Goal: Task Accomplishment & Management: Complete application form

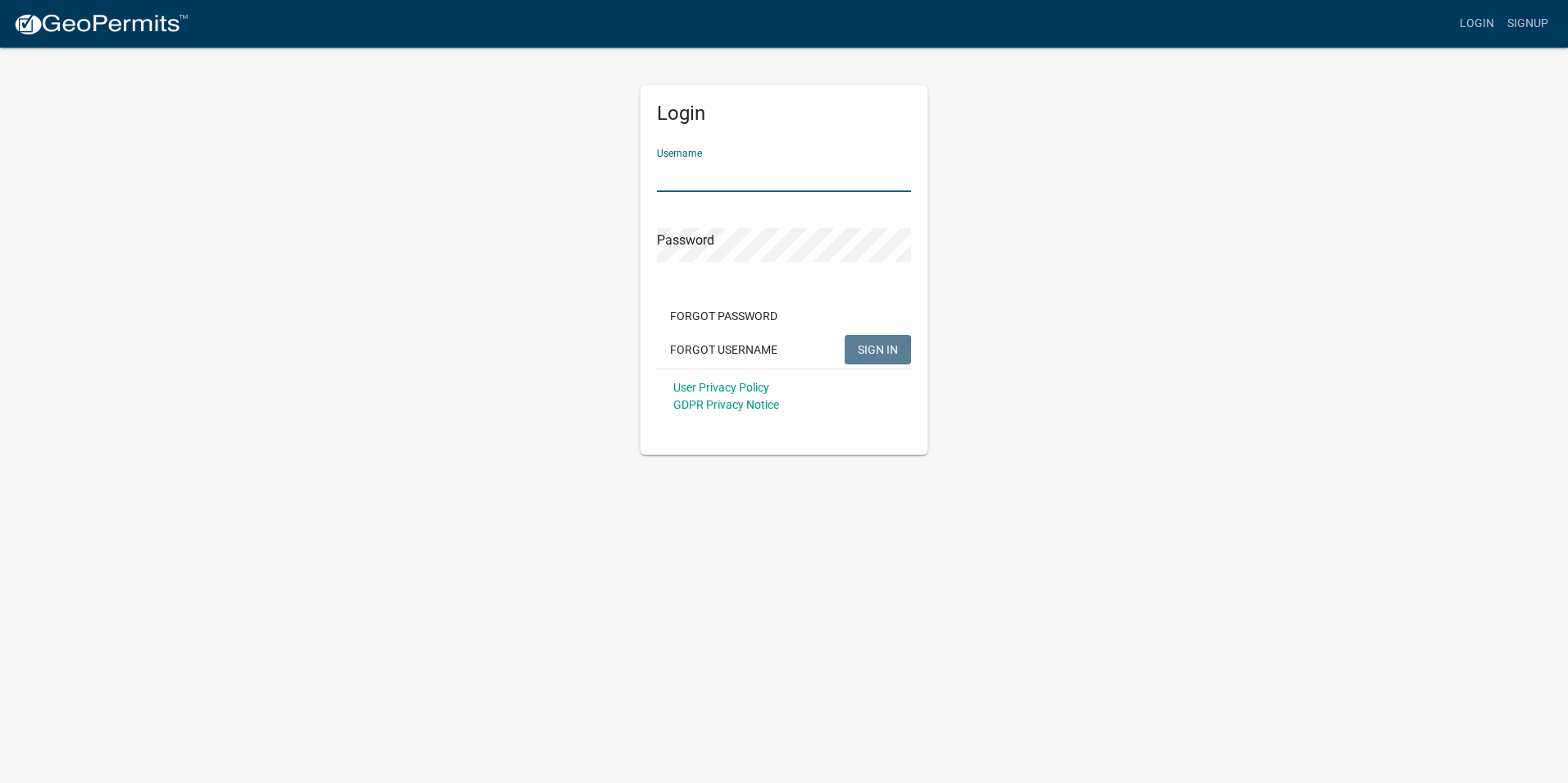
click at [762, 178] on input "Username" at bounding box center [784, 175] width 254 height 34
type input "[EMAIL_ADDRESS][DOMAIN_NAME]"
click at [845, 335] on button "SIGN IN" at bounding box center [878, 349] width 66 height 29
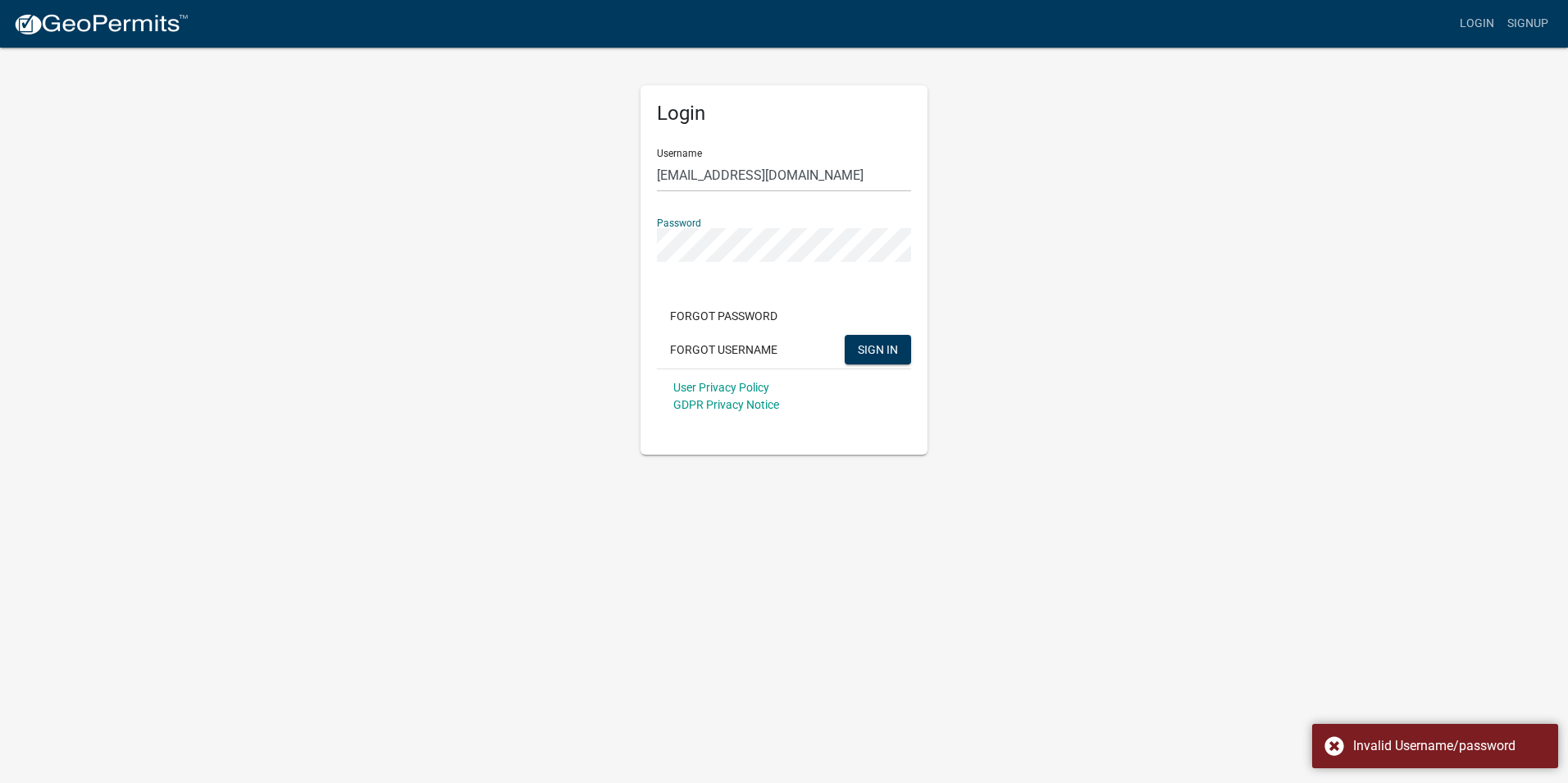
click at [845, 335] on button "SIGN IN" at bounding box center [878, 349] width 66 height 29
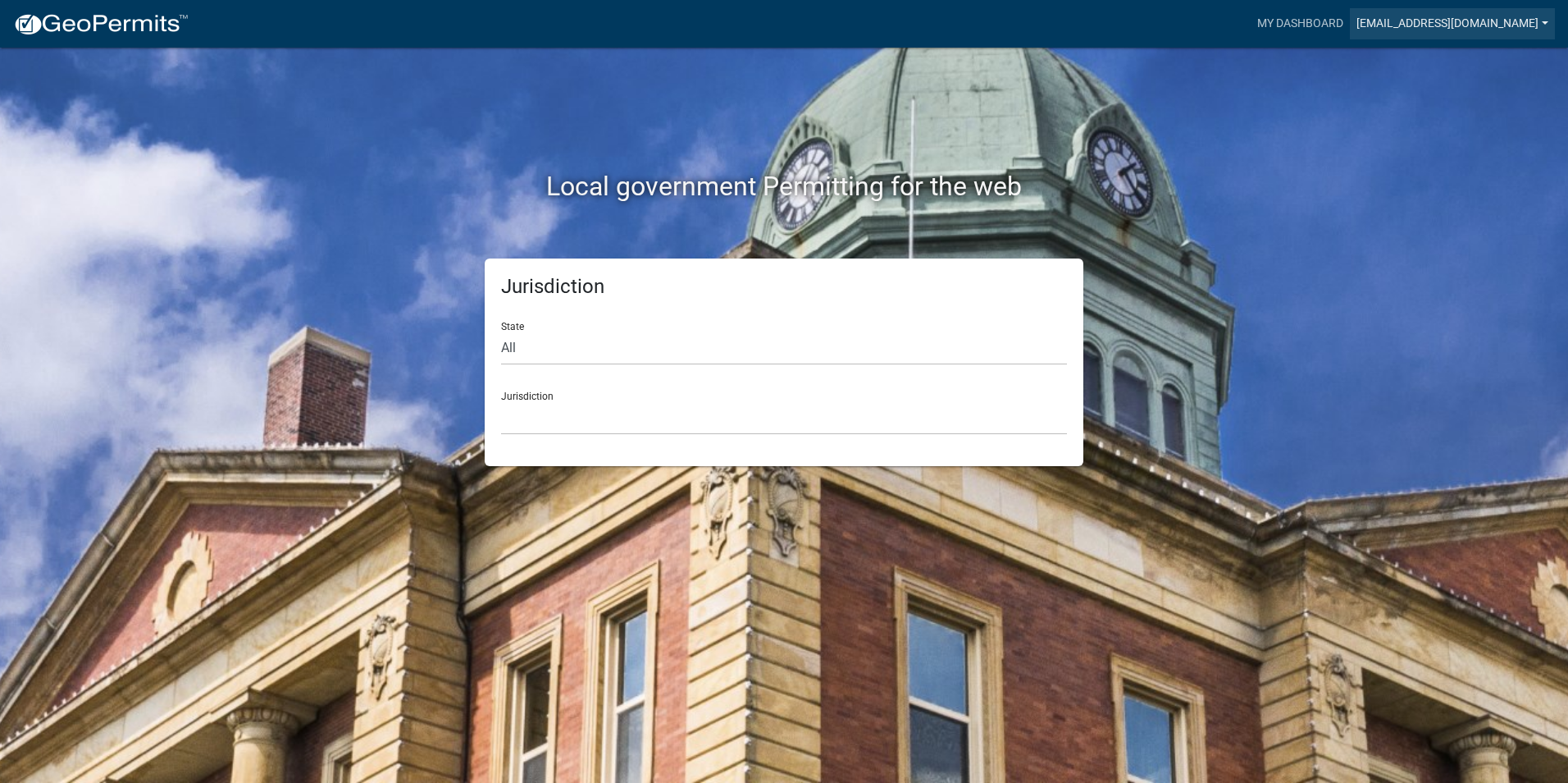
click at [1349, 20] on link "[EMAIL_ADDRESS][DOMAIN_NAME]" at bounding box center [1452, 24] width 205 height 31
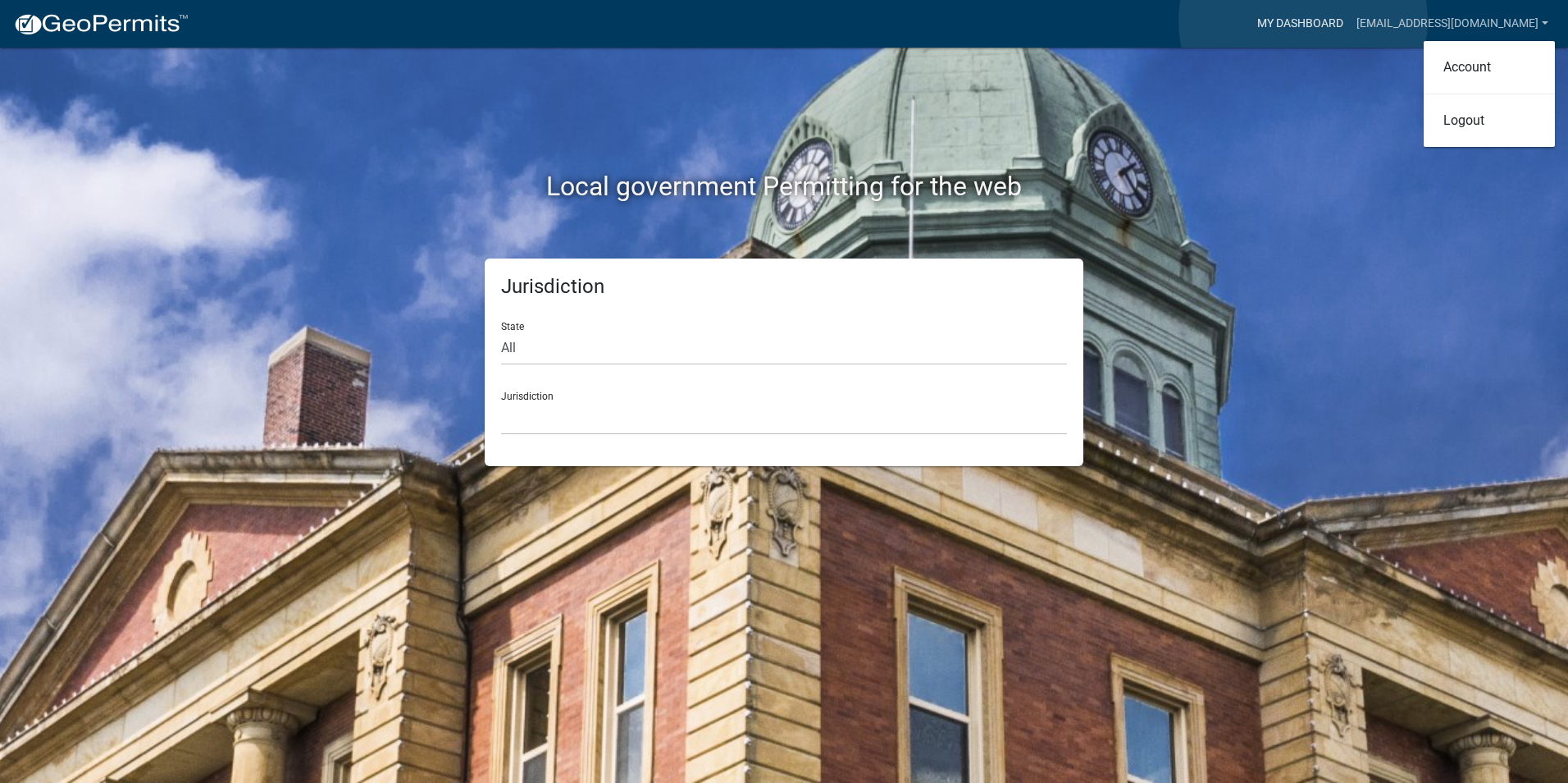
click at [1303, 20] on link "My Dashboard" at bounding box center [1300, 24] width 99 height 31
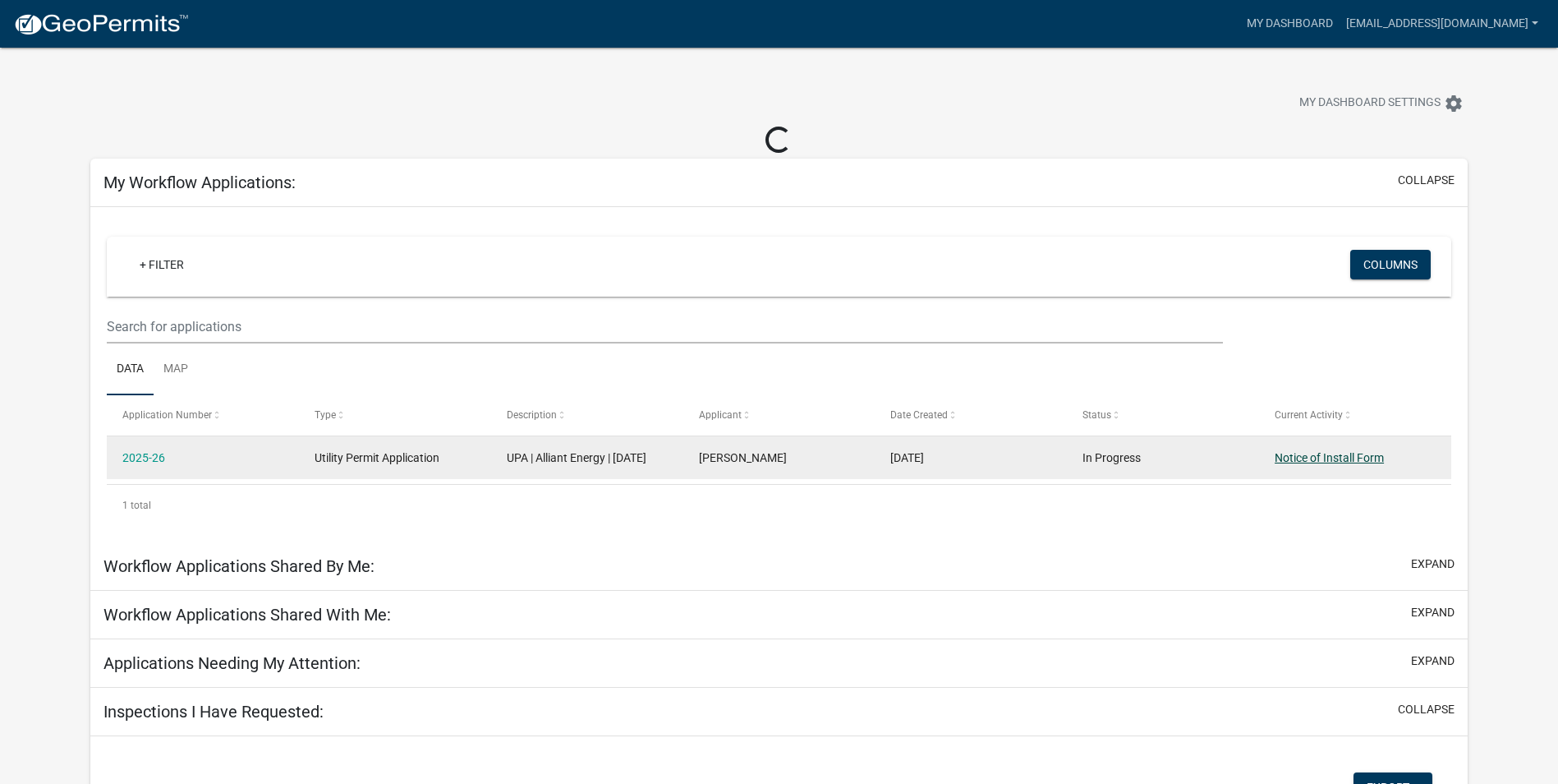
click at [1367, 458] on link "Notice of Install Form" at bounding box center [1330, 457] width 109 height 13
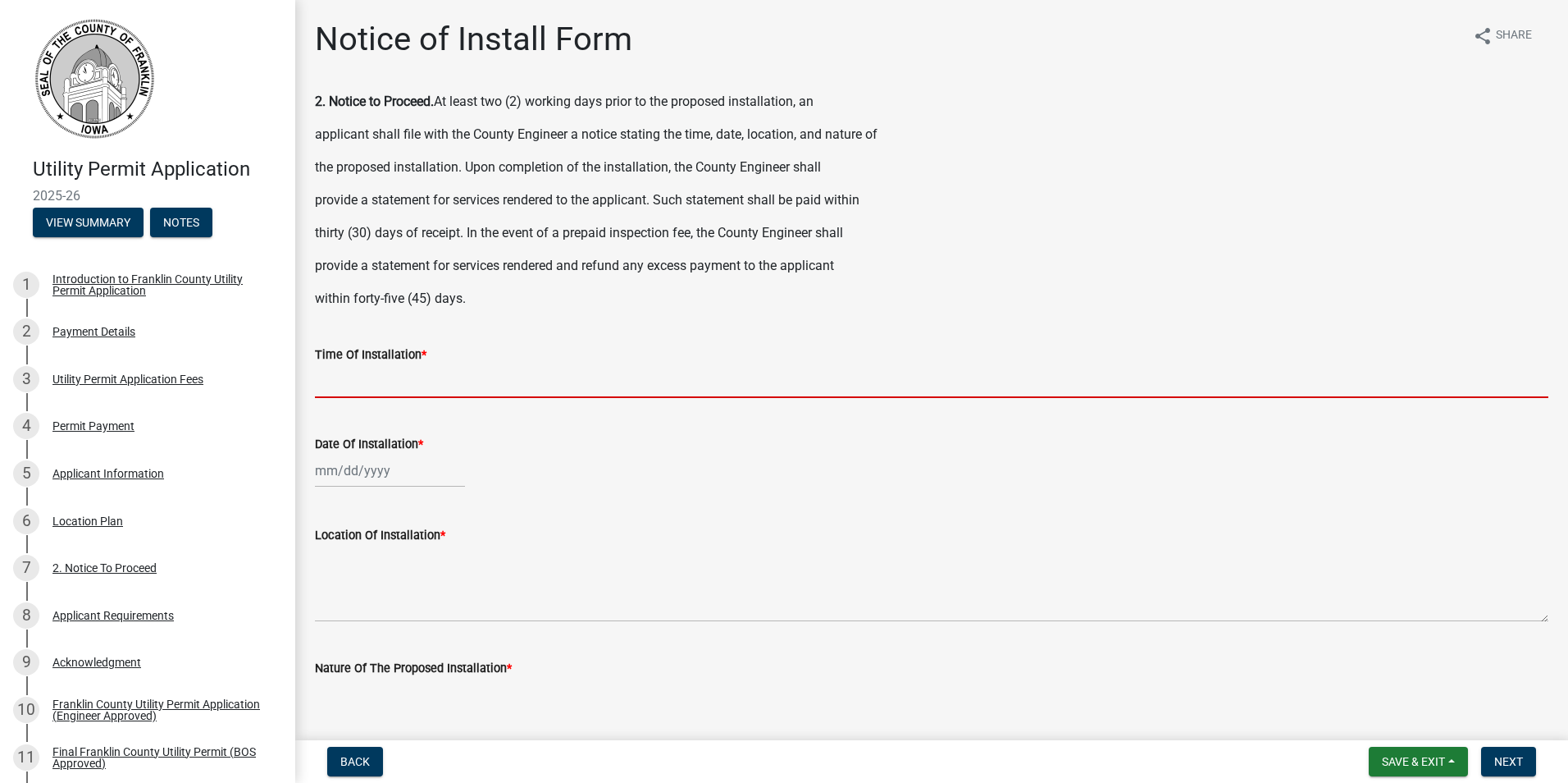
click at [462, 391] on input "Time Of Installation *" at bounding box center [932, 381] width 1233 height 34
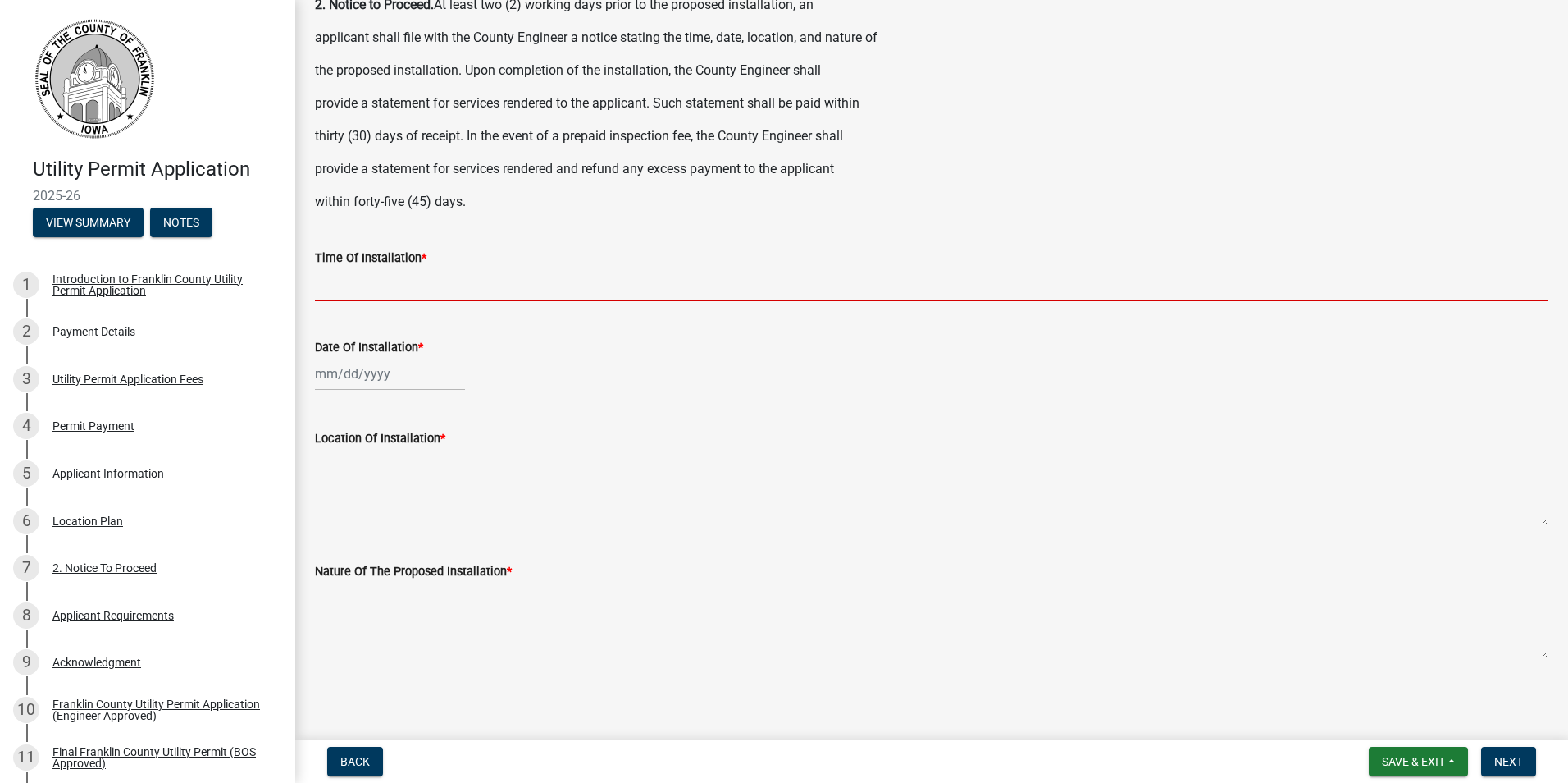
scroll to position [98, 0]
click at [376, 368] on div at bounding box center [390, 372] width 150 height 34
select select "10"
select select "2025"
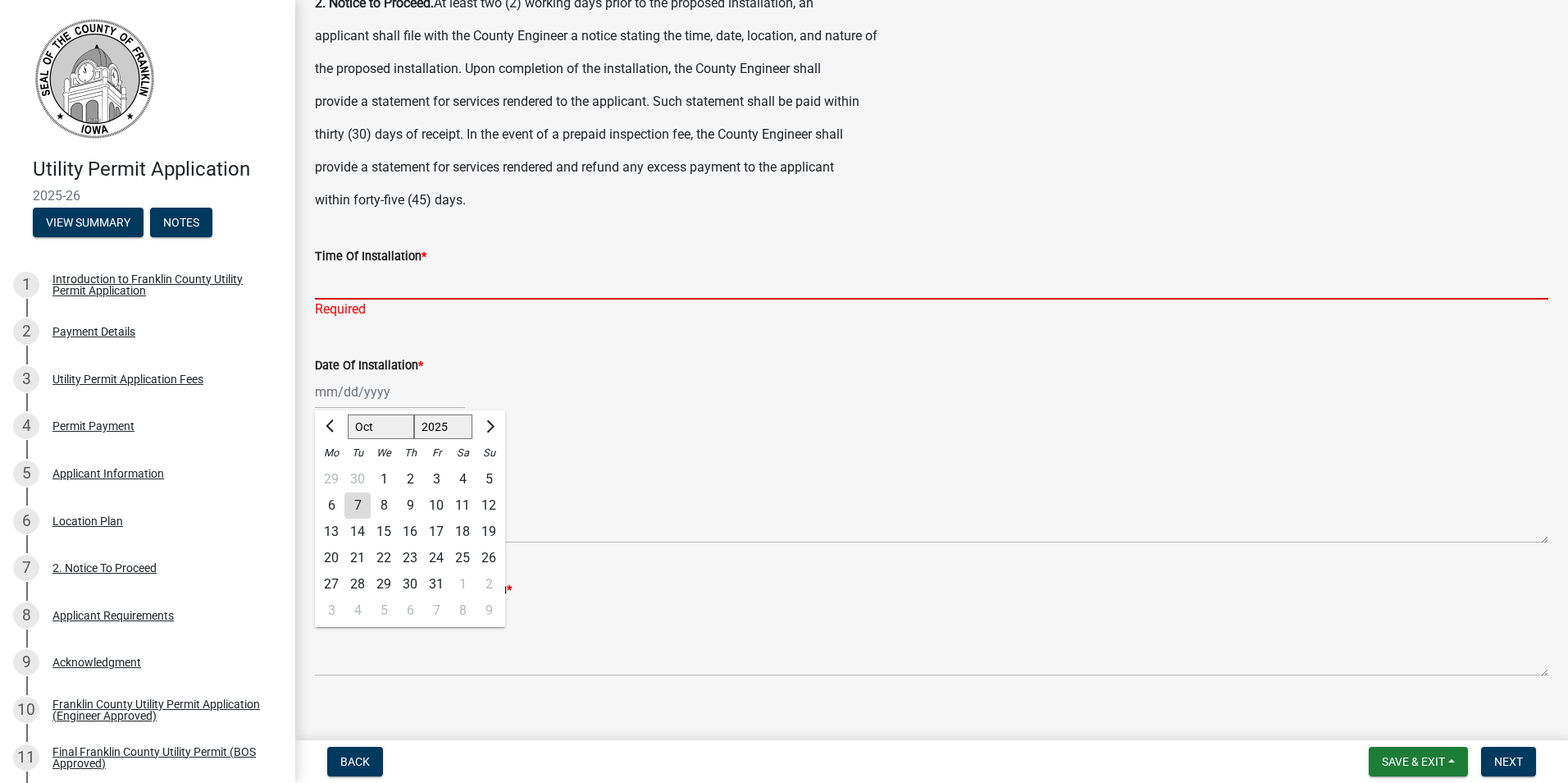
click at [377, 281] on input "Time Of Installation *" at bounding box center [932, 283] width 1233 height 34
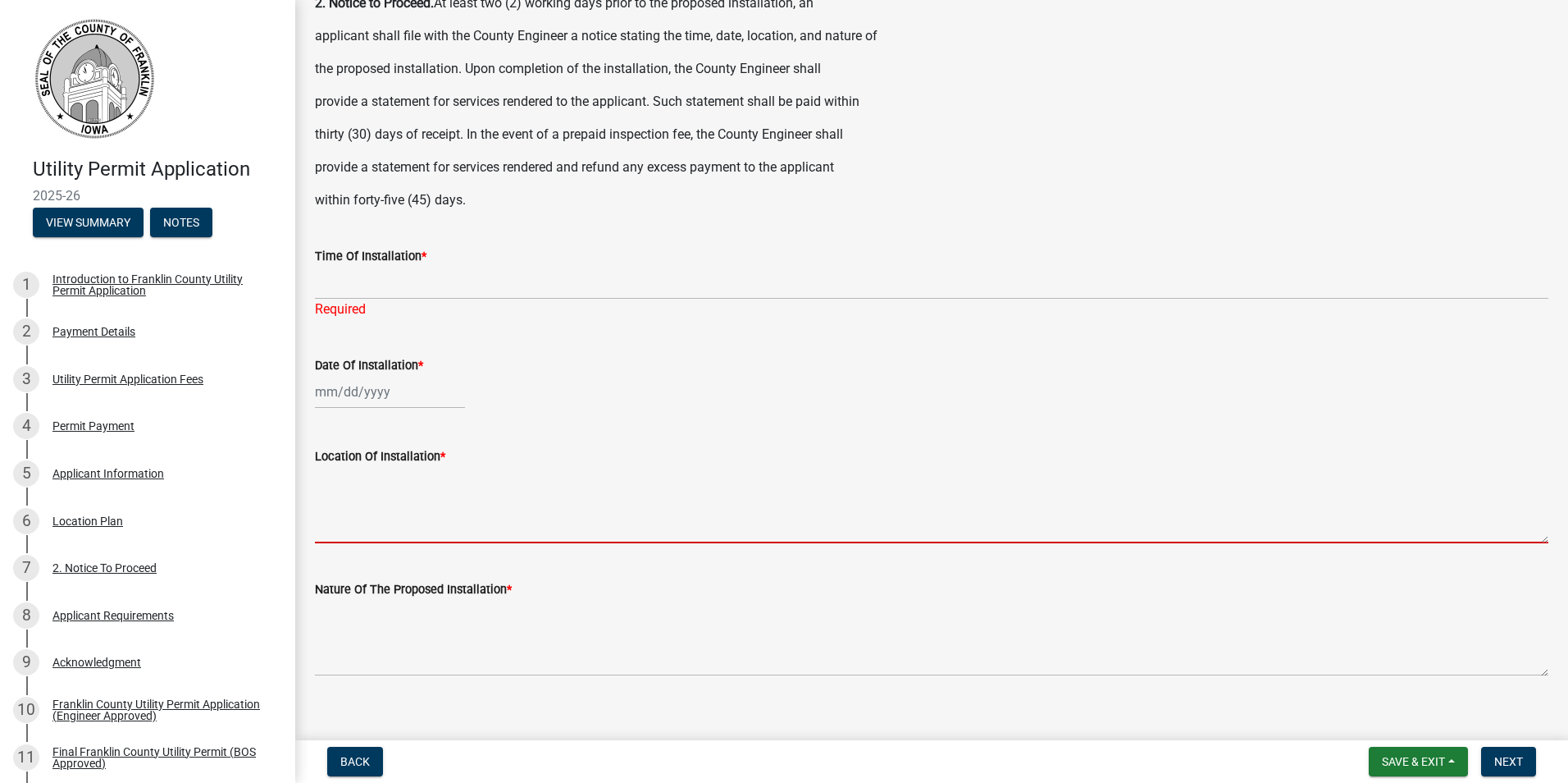
click at [399, 520] on textarea "Location Of Installation *" at bounding box center [932, 505] width 1233 height 77
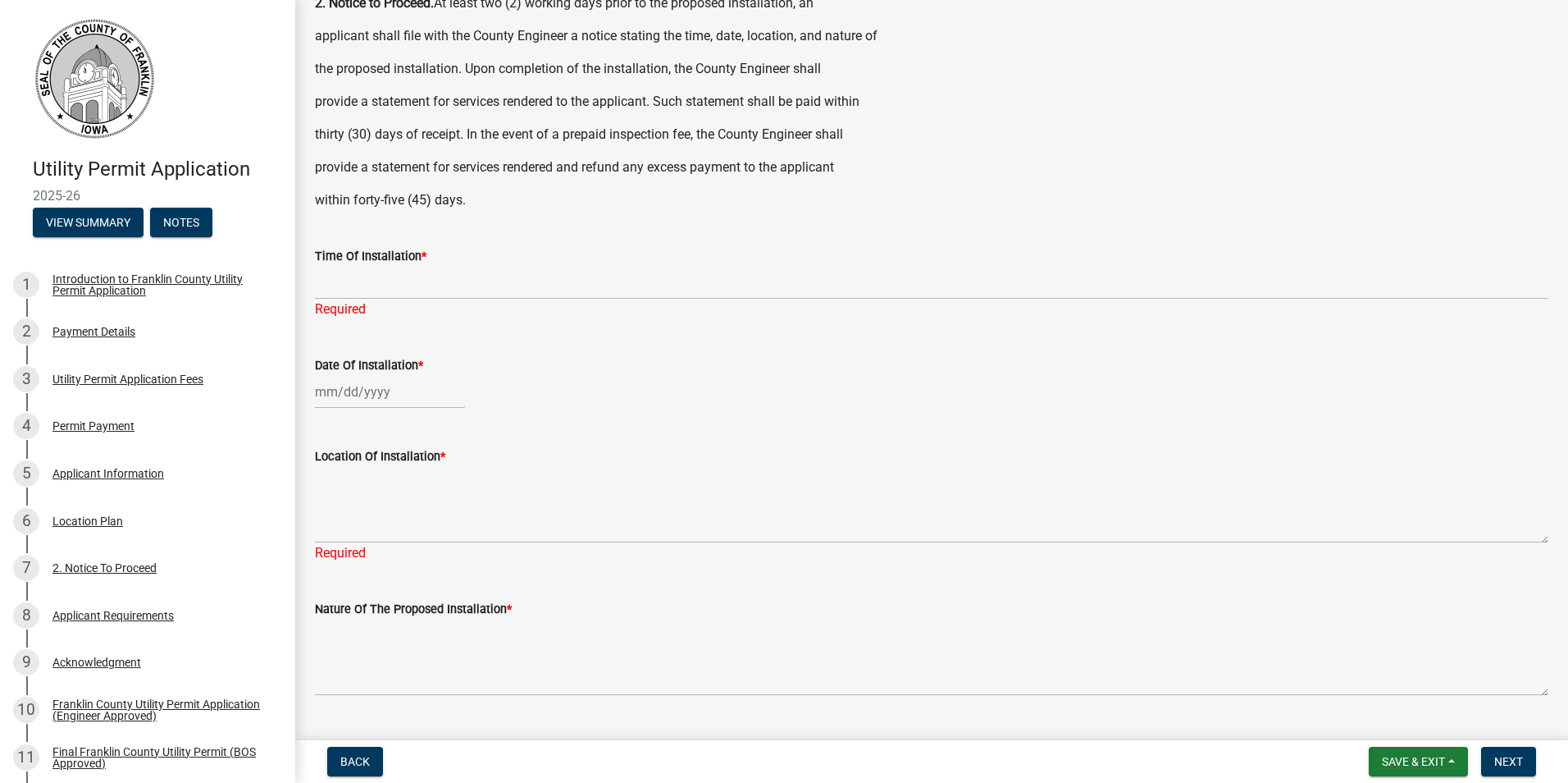
click at [450, 444] on div "Location Of Installation * Required" at bounding box center [932, 493] width 1233 height 140
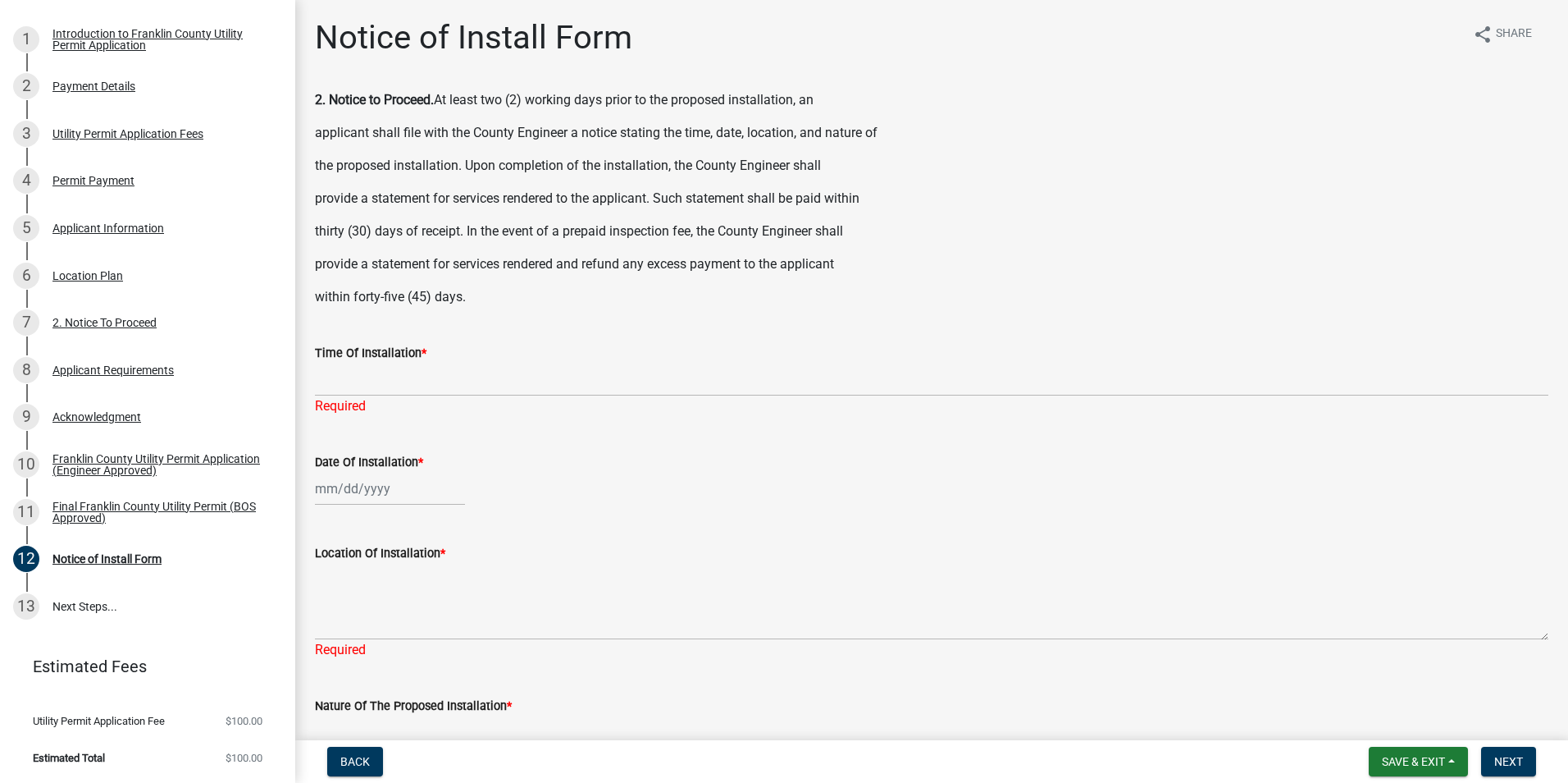
scroll to position [0, 0]
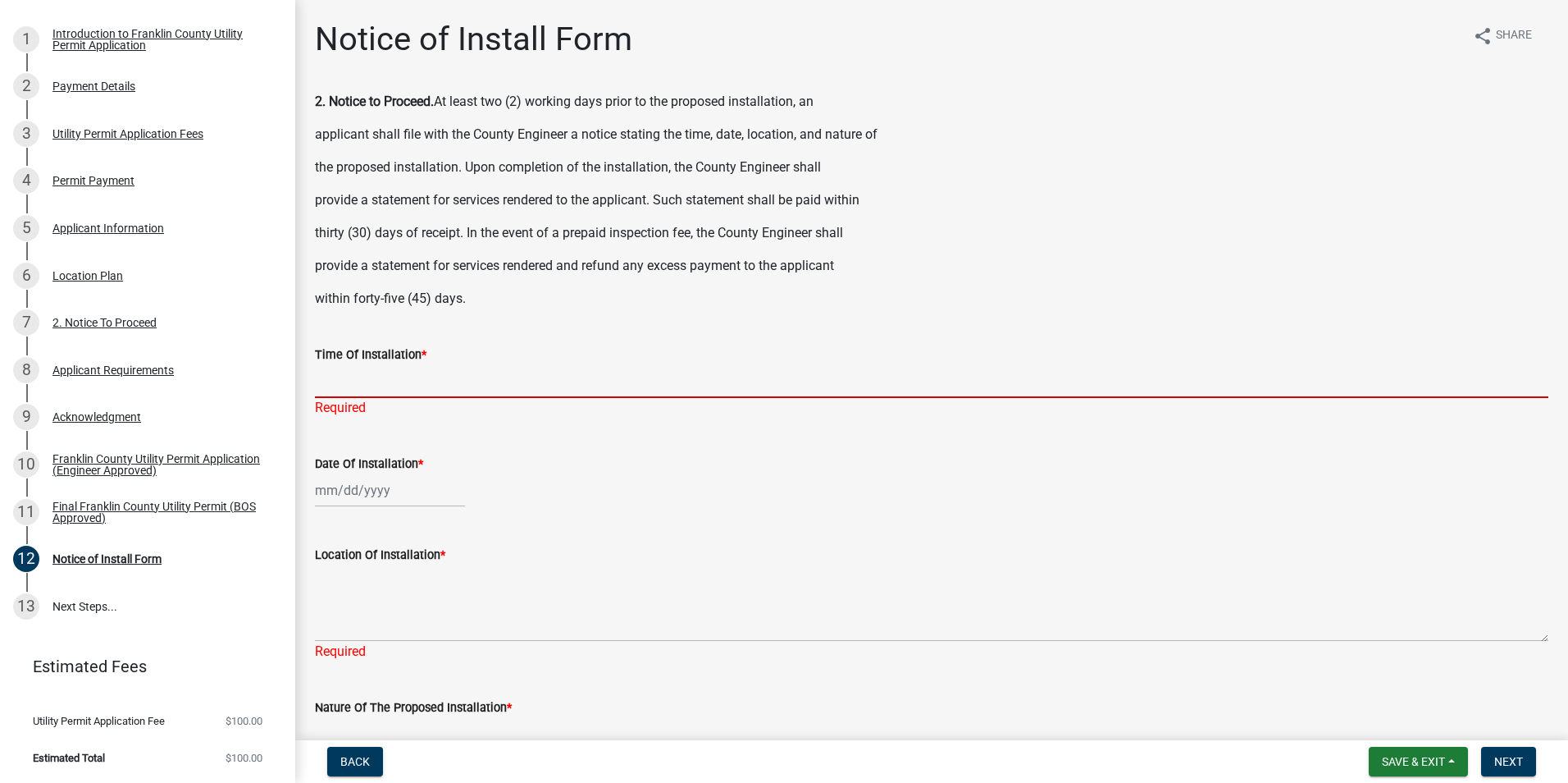
click at [430, 387] on input "Time Of Installation *" at bounding box center [932, 381] width 1233 height 34
select select "10"
select select "2025"
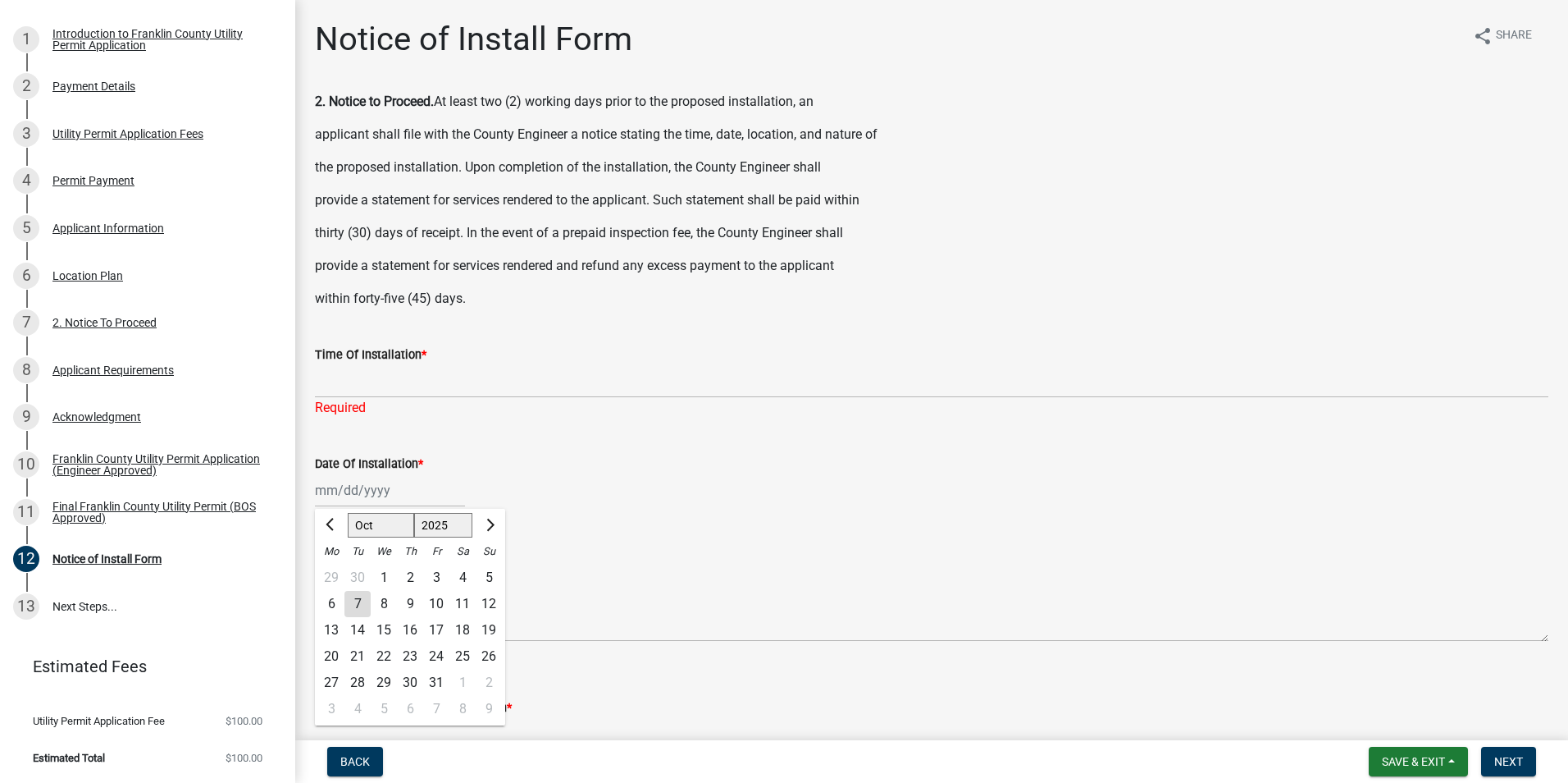
click at [400, 490] on div "[PERSON_NAME] Feb Mar Apr [PERSON_NAME][DATE] Oct Nov [DATE] 1526 1527 1528 152…" at bounding box center [390, 490] width 150 height 34
click at [330, 626] on div "13" at bounding box center [330, 629] width 26 height 26
type input "[DATE]"
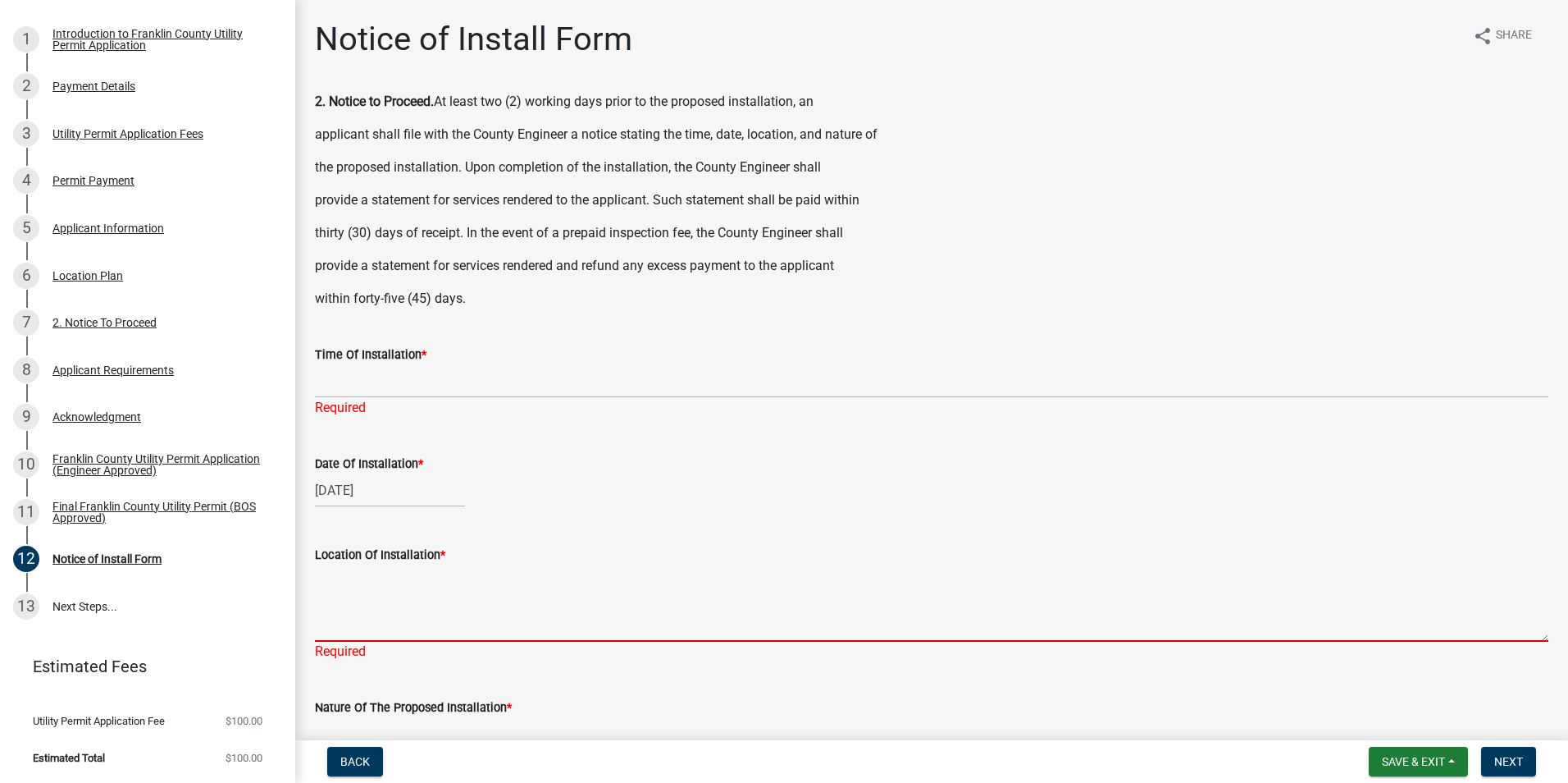
click at [410, 620] on textarea "Location Of Installation *" at bounding box center [932, 603] width 1233 height 77
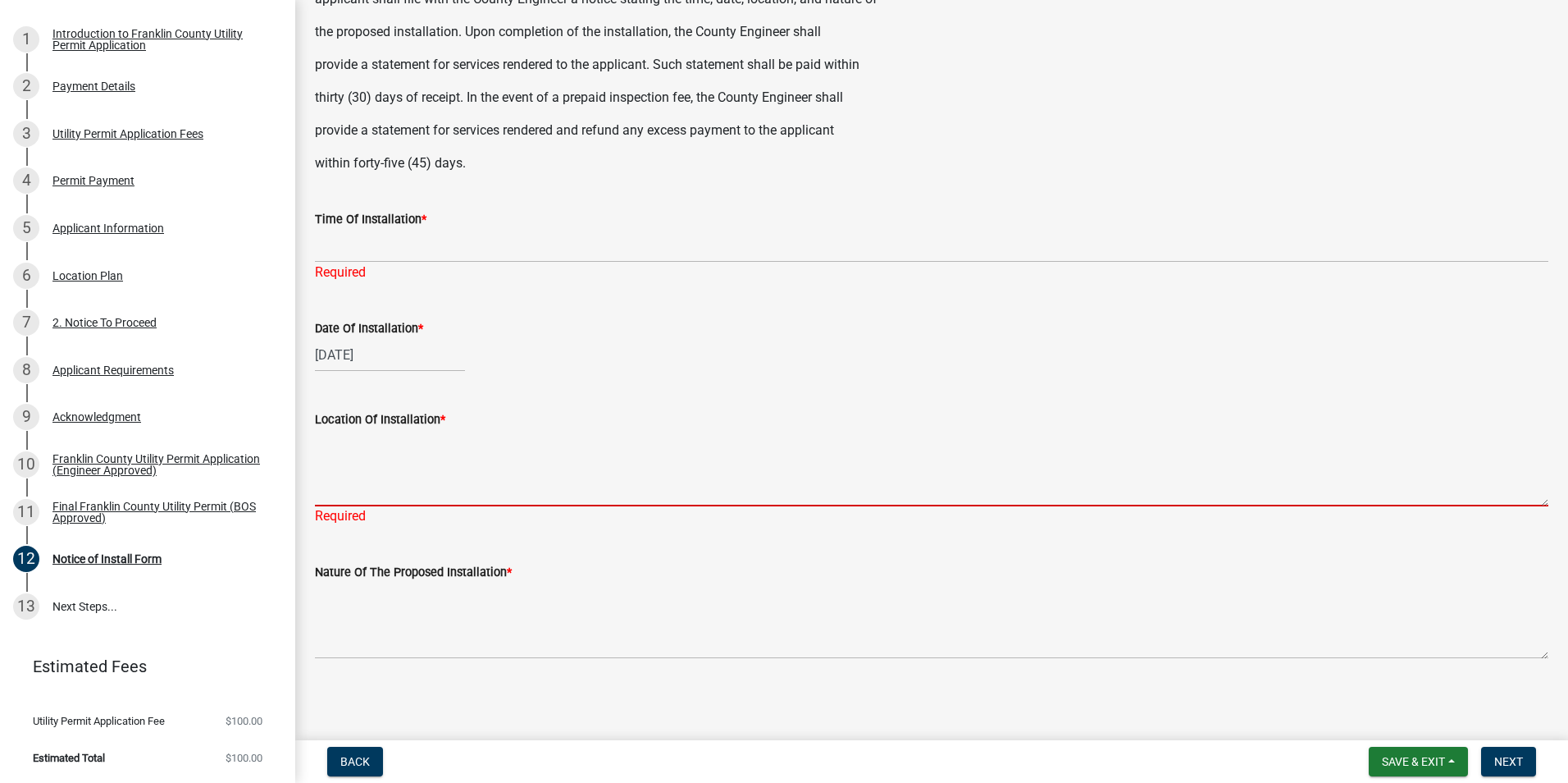
scroll to position [138, 0]
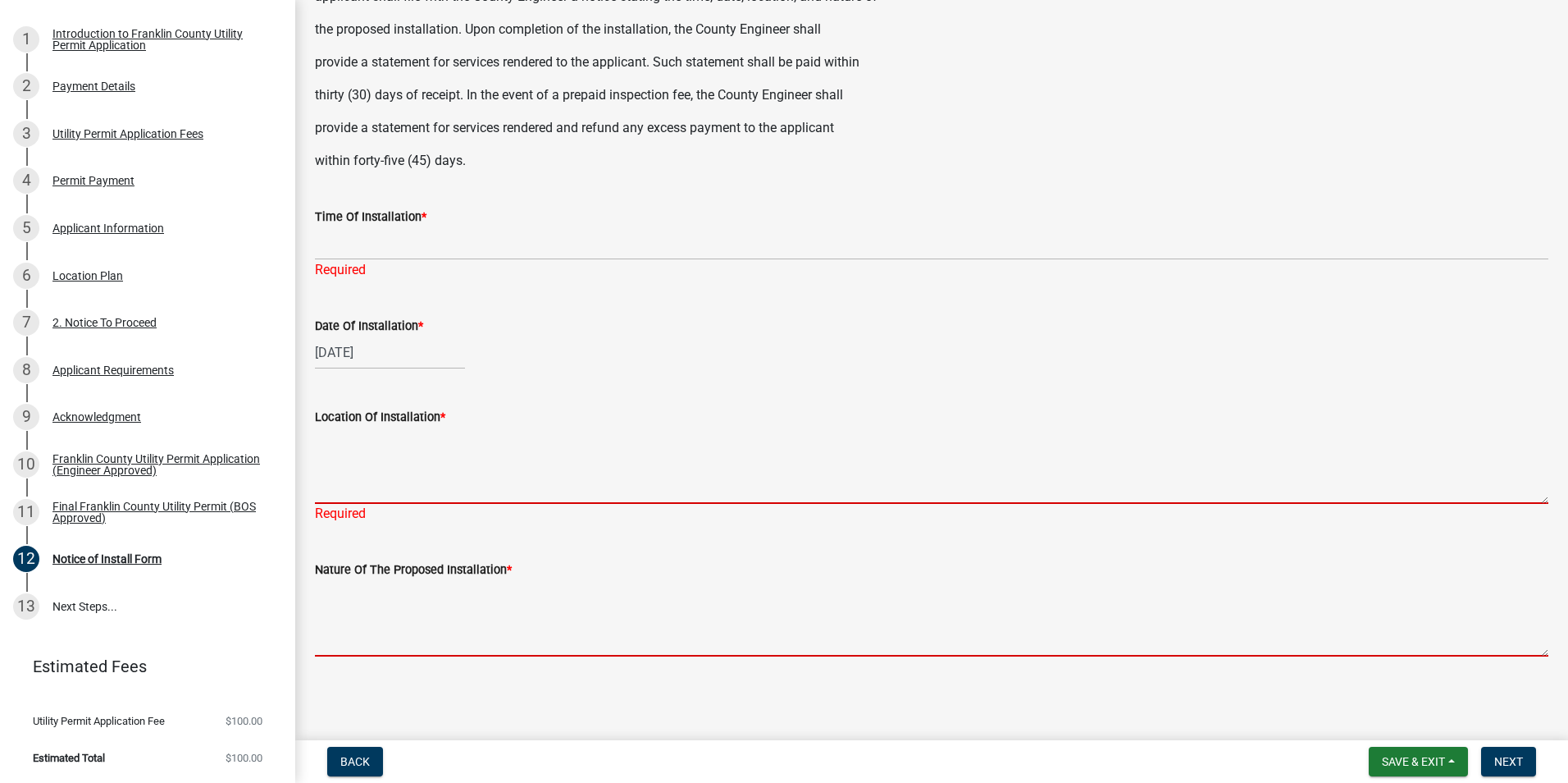
click at [440, 627] on textarea "Nature Of The Proposed Installation *" at bounding box center [932, 618] width 1233 height 77
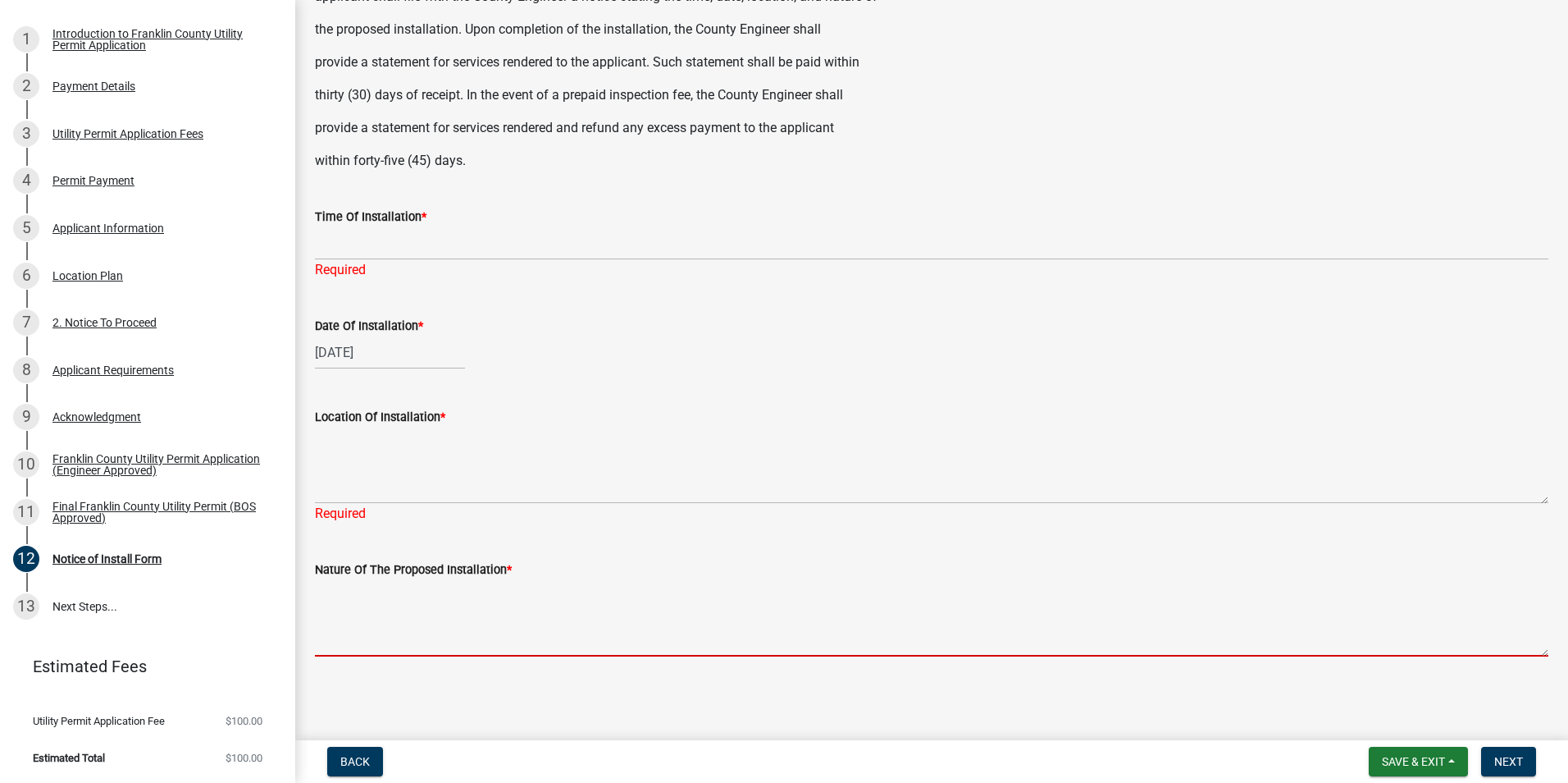
scroll to position [0, 0]
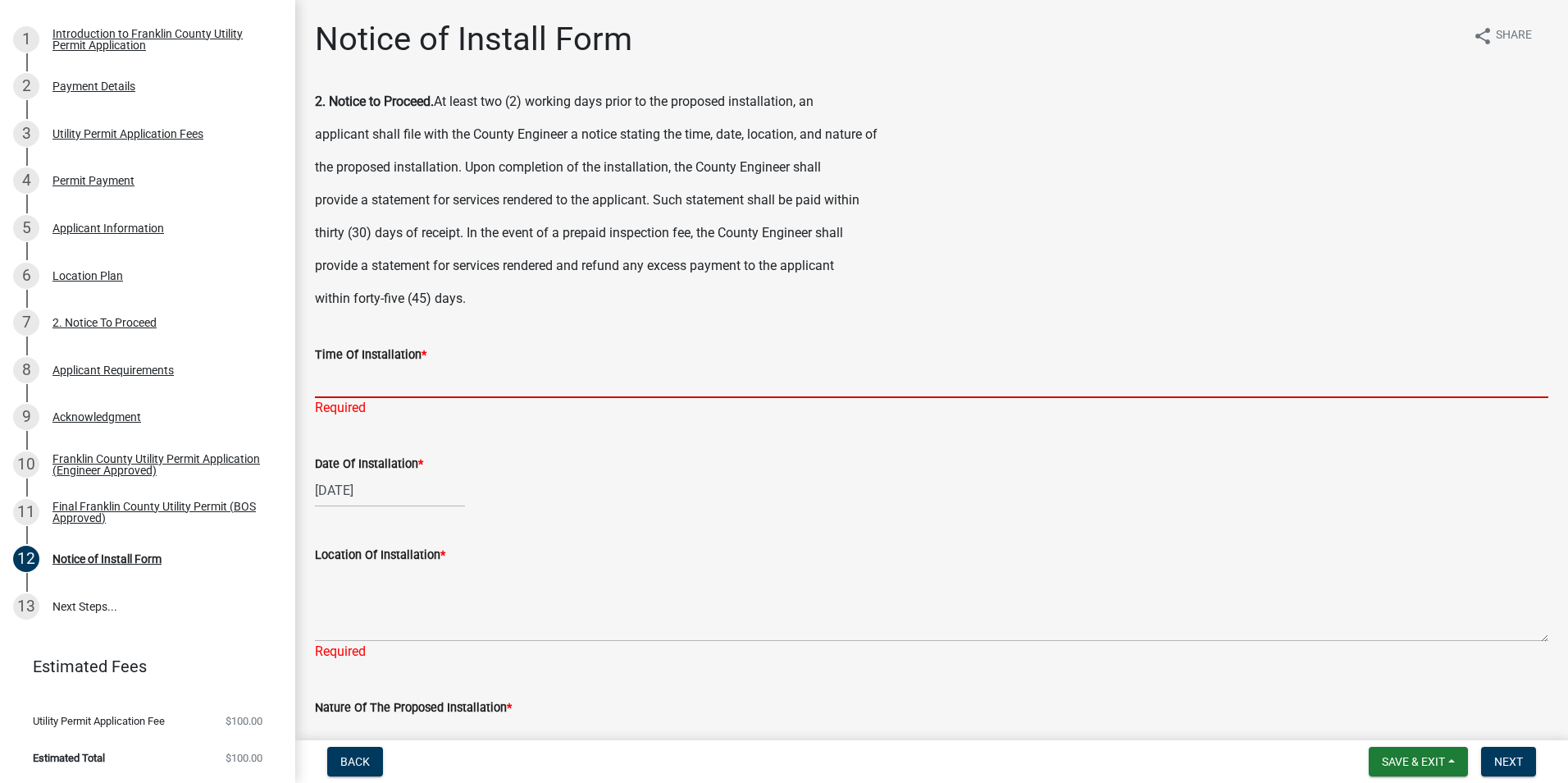
click at [409, 370] on input "Time Of Installation *" at bounding box center [932, 381] width 1233 height 34
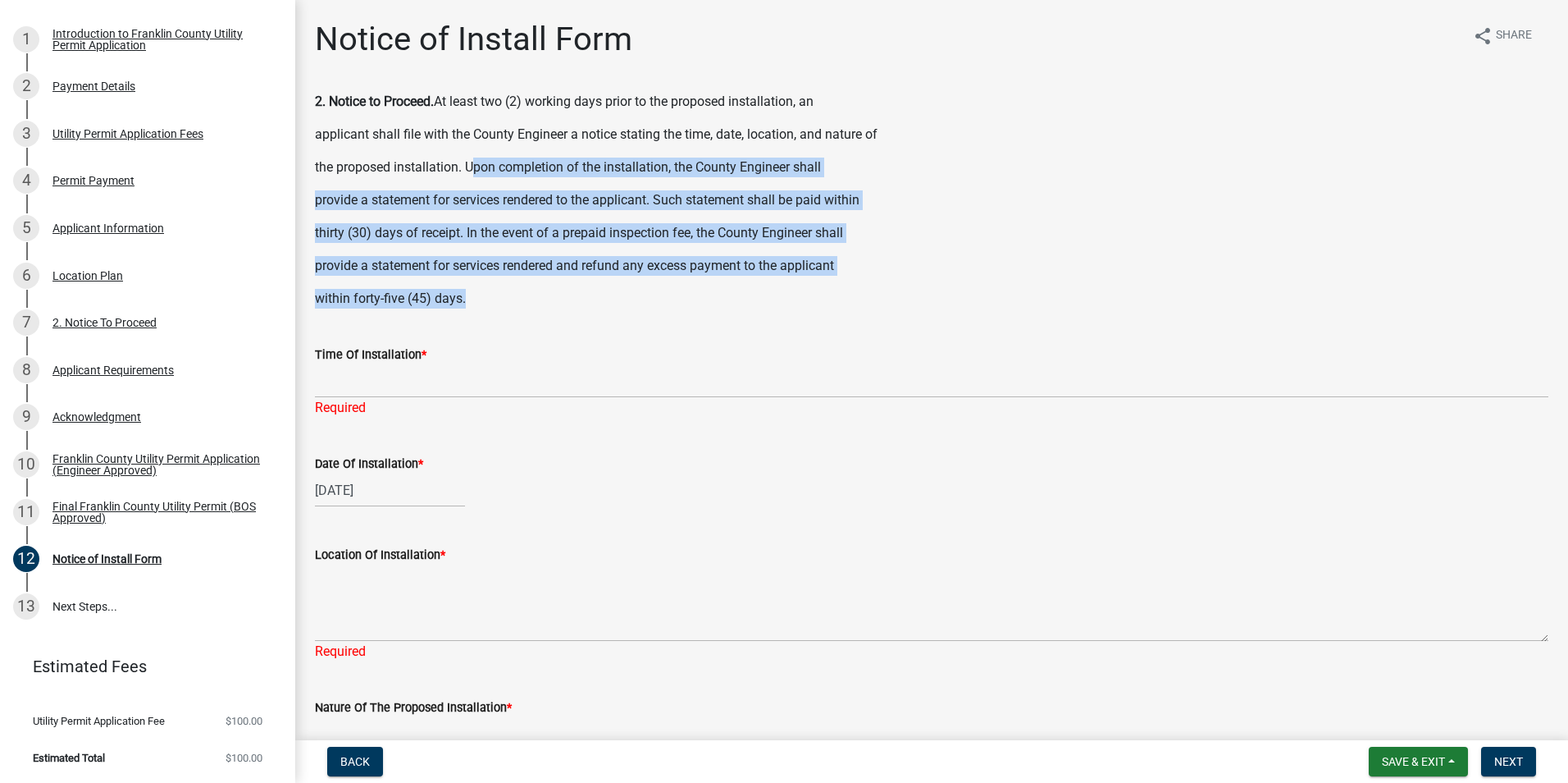
drag, startPoint x: 473, startPoint y: 161, endPoint x: 715, endPoint y: 290, distance: 274.2
click at [715, 290] on div "2. Notice to Proceed. At least two (2) working days prior to the proposed insta…" at bounding box center [932, 199] width 1233 height 216
click at [546, 294] on p "within forty-five (45) days." at bounding box center [932, 298] width 1233 height 19
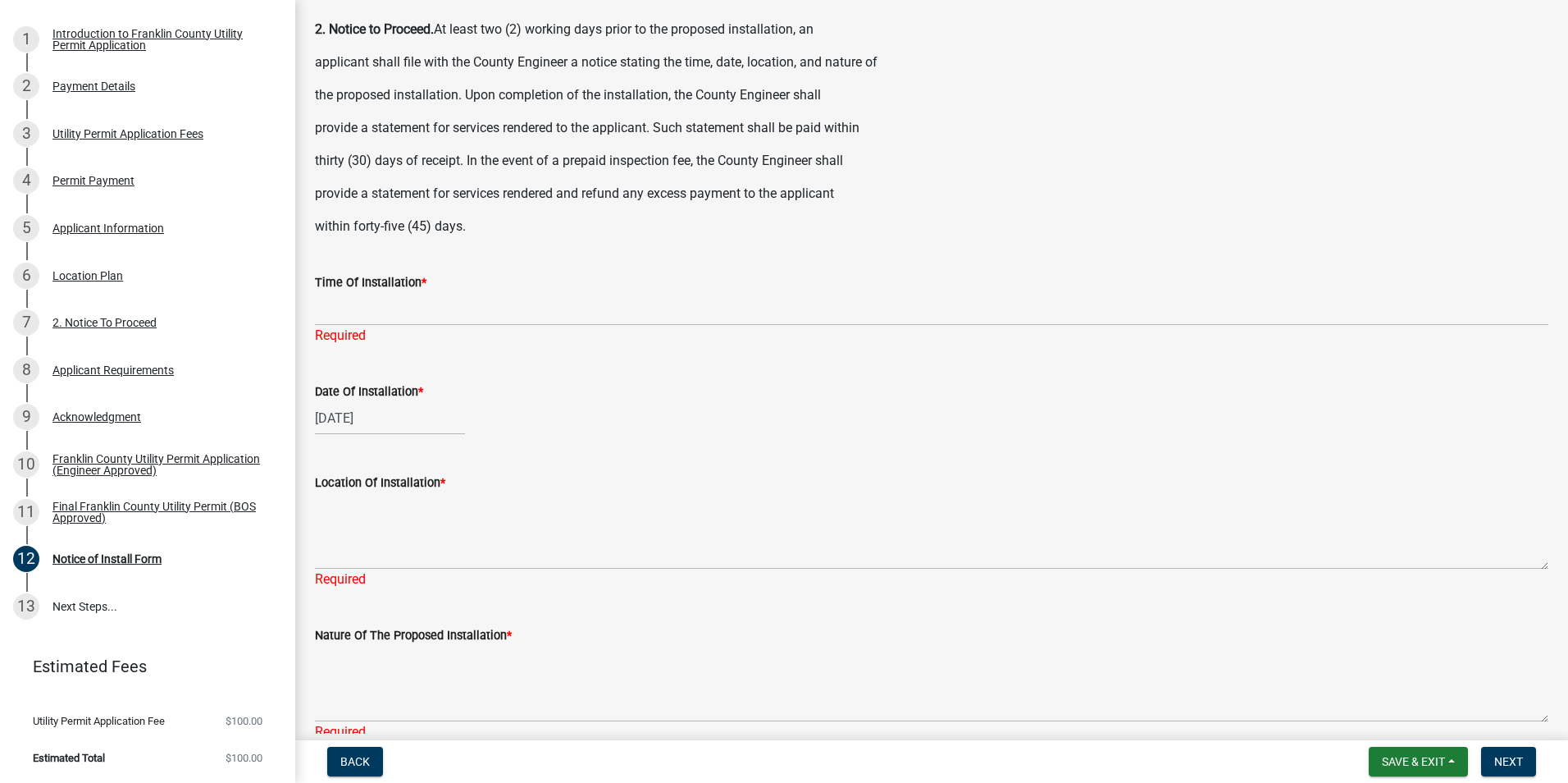
scroll to position [66, 0]
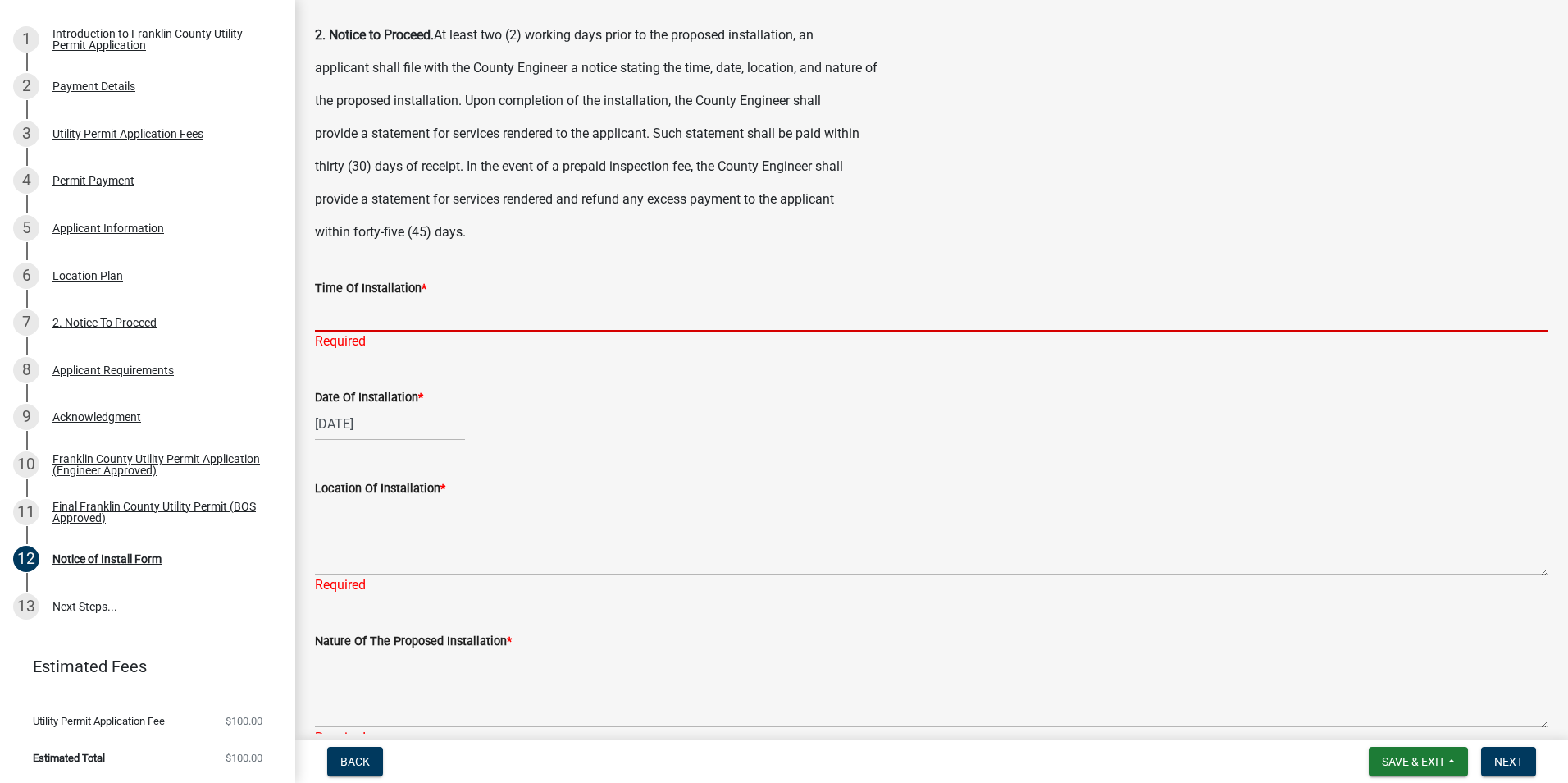
click at [350, 316] on input "Time Of Installation *" at bounding box center [932, 315] width 1233 height 34
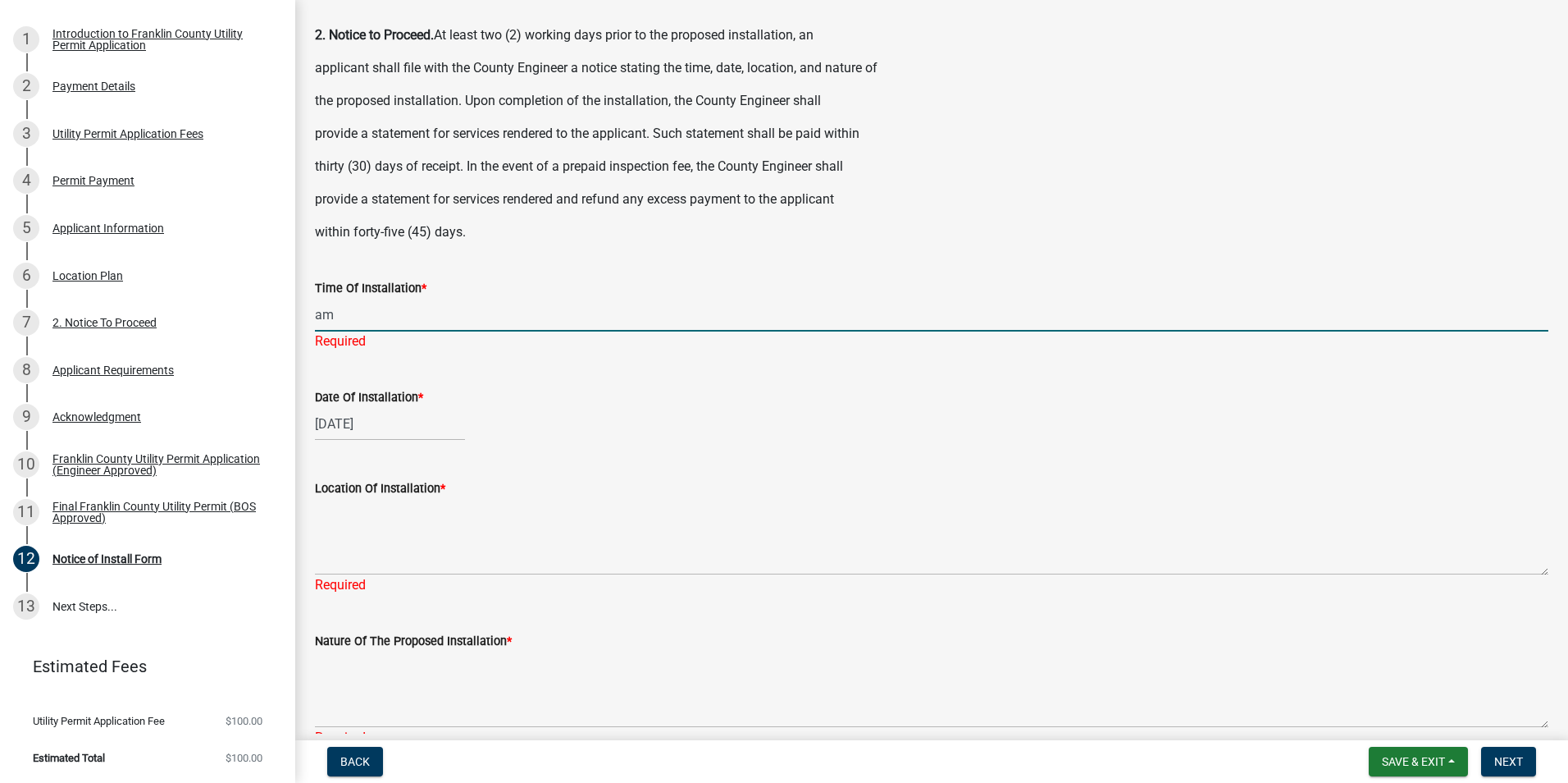
type input "a"
type input "8 am"
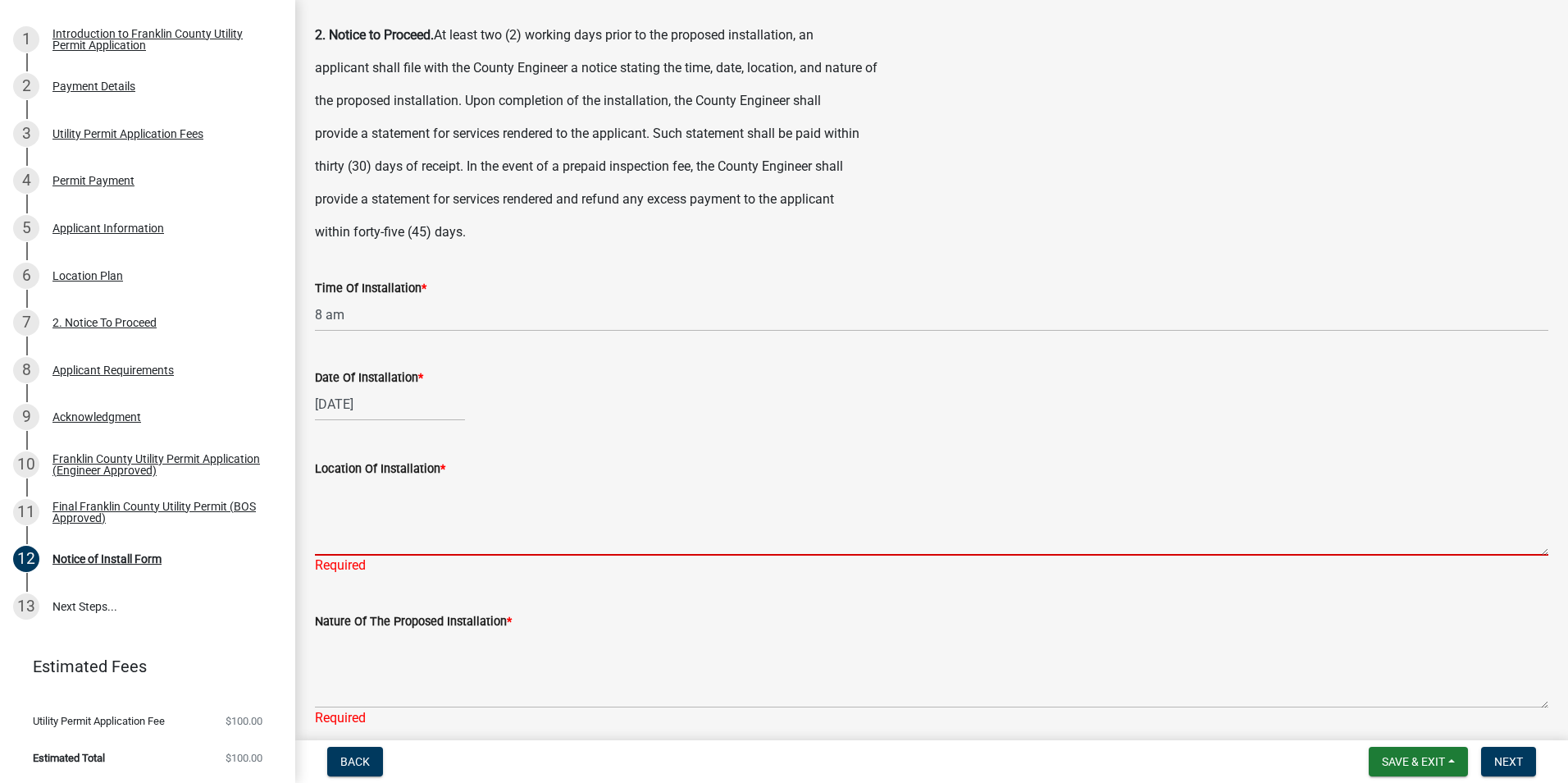
click at [382, 553] on textarea "Location Of Installation *" at bounding box center [932, 517] width 1233 height 77
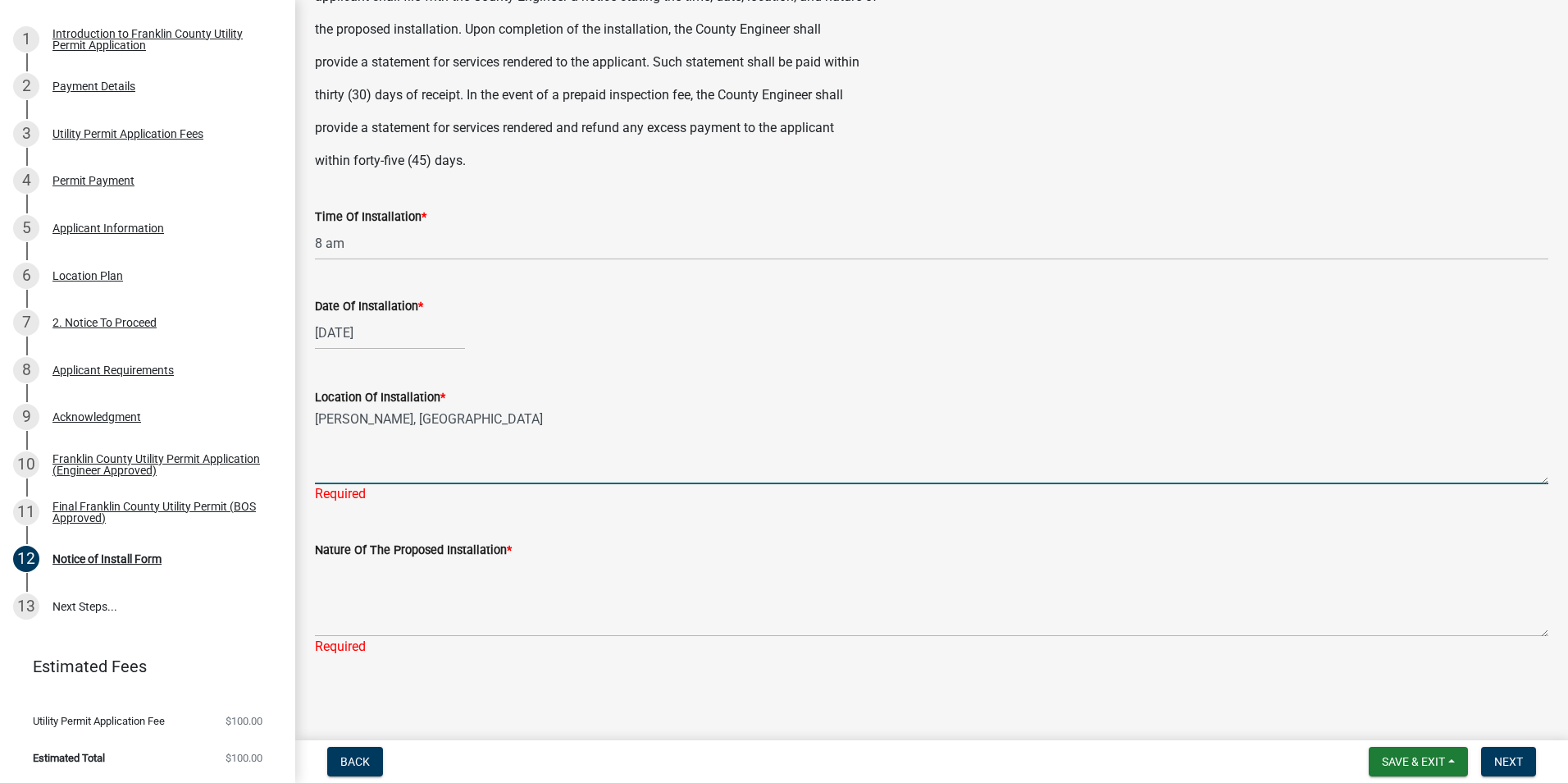
type textarea "[PERSON_NAME], [GEOGRAPHIC_DATA]"
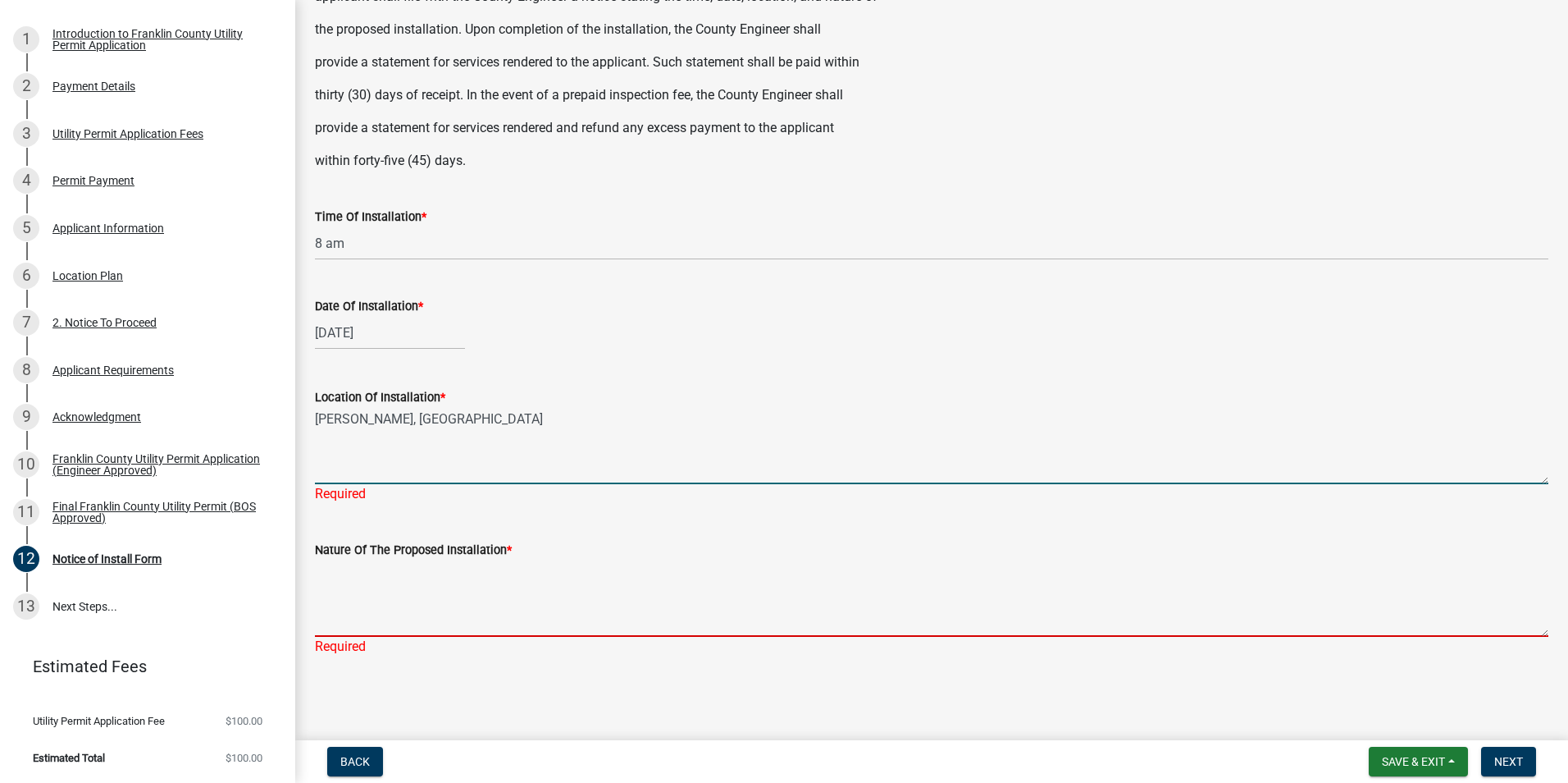
scroll to position [118, 0]
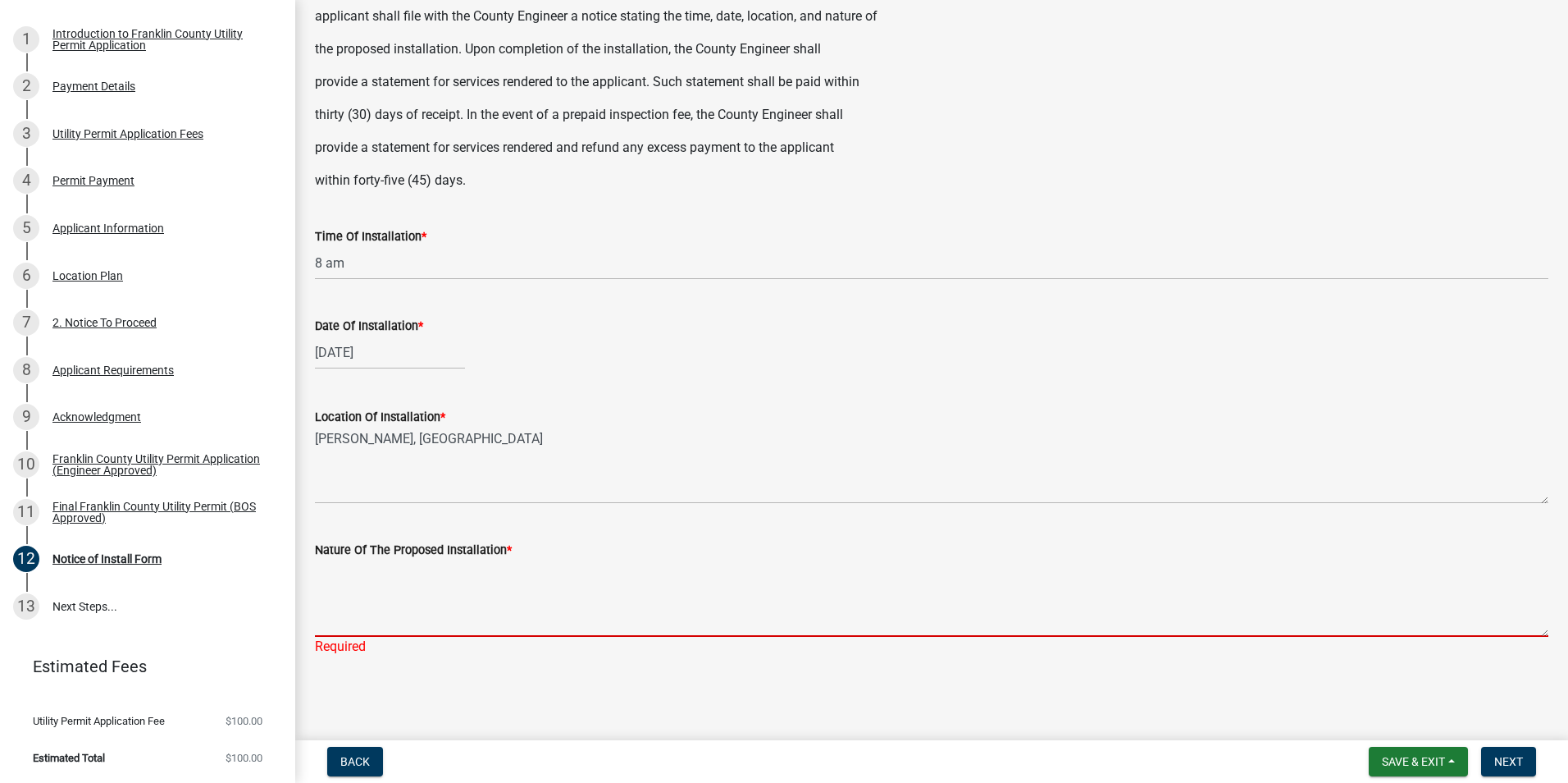
click at [402, 630] on textarea "Nature Of The Proposed Installation *" at bounding box center [932, 598] width 1233 height 77
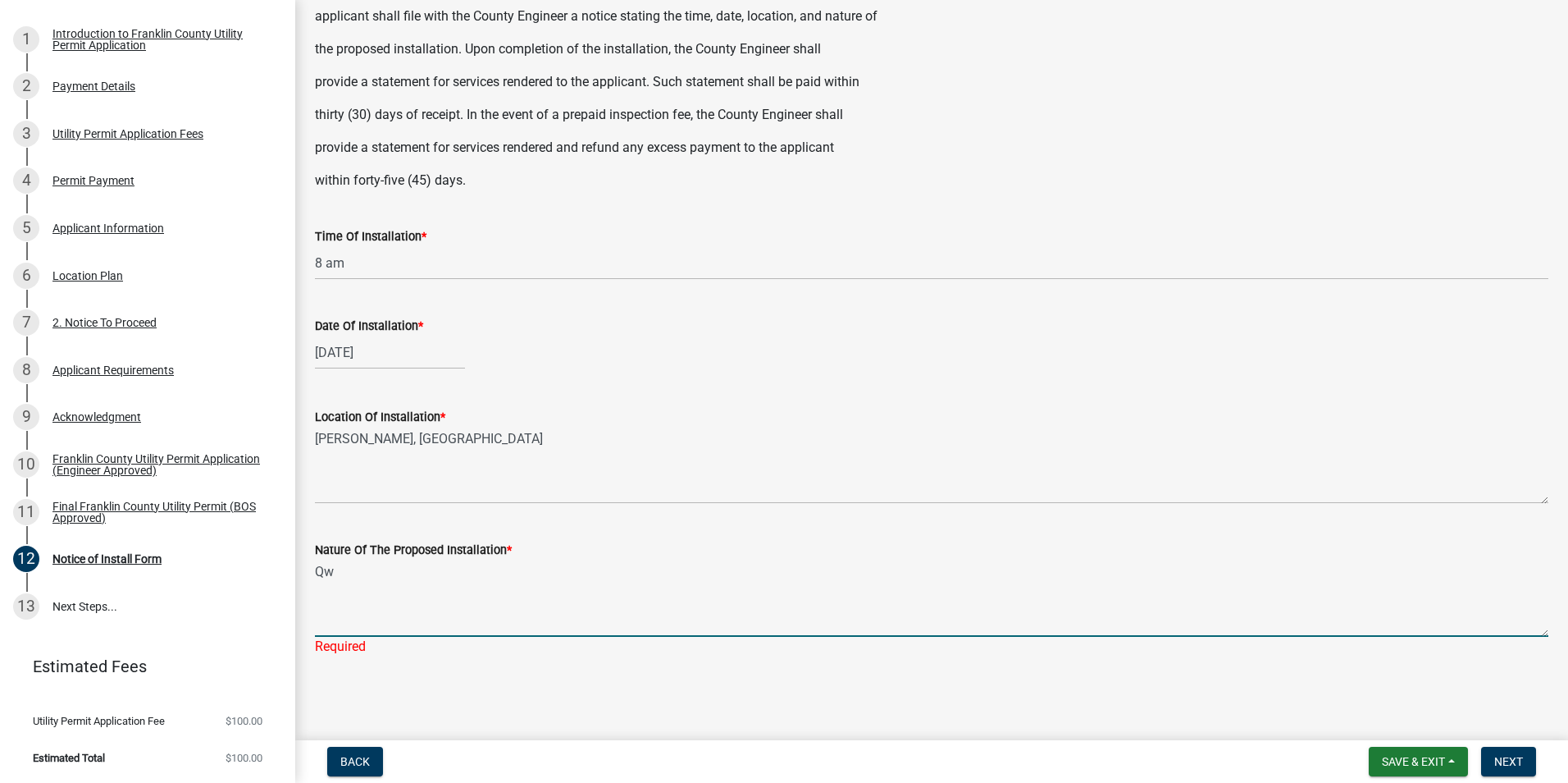
type textarea "Q"
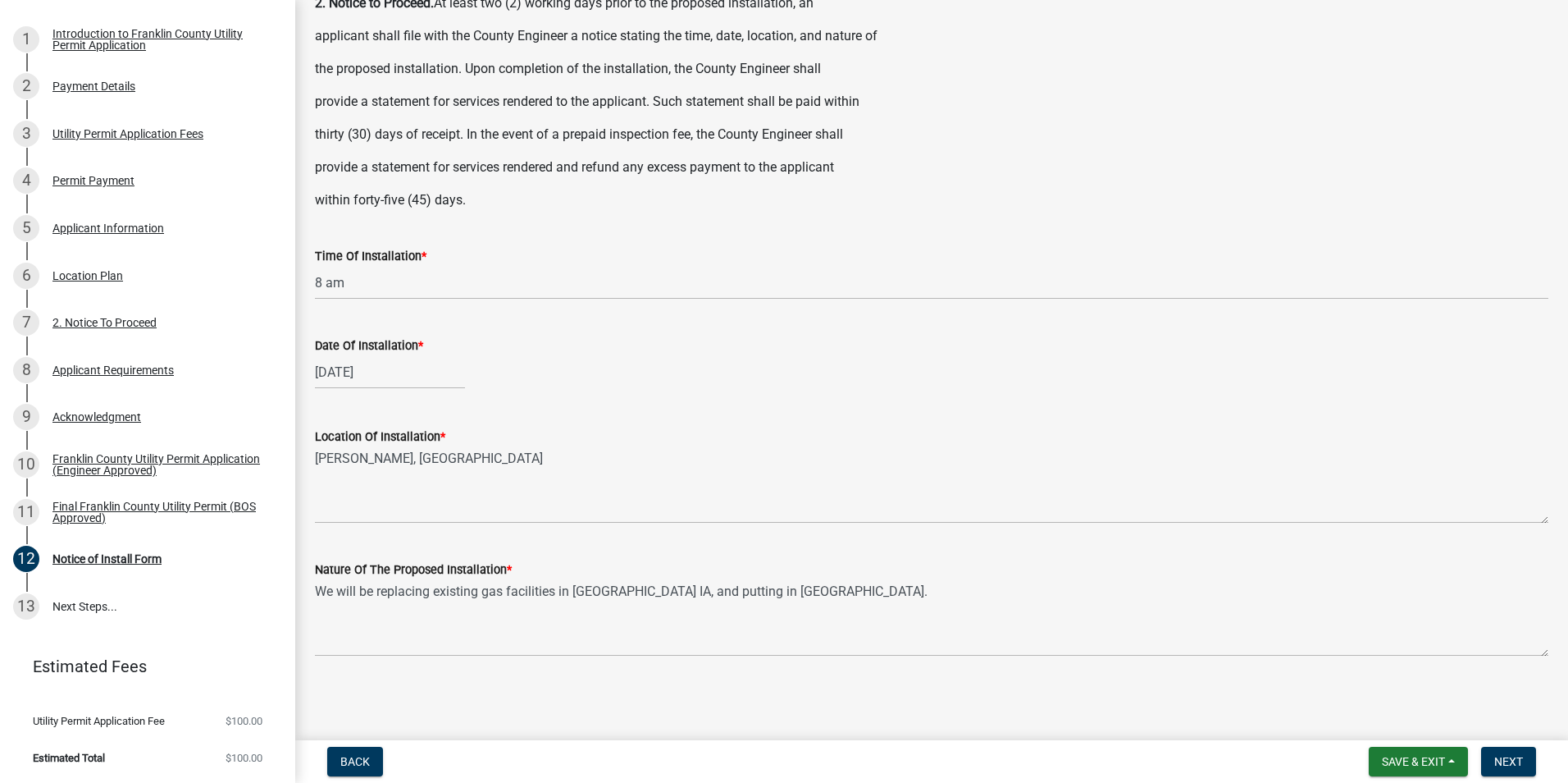
scroll to position [98, 0]
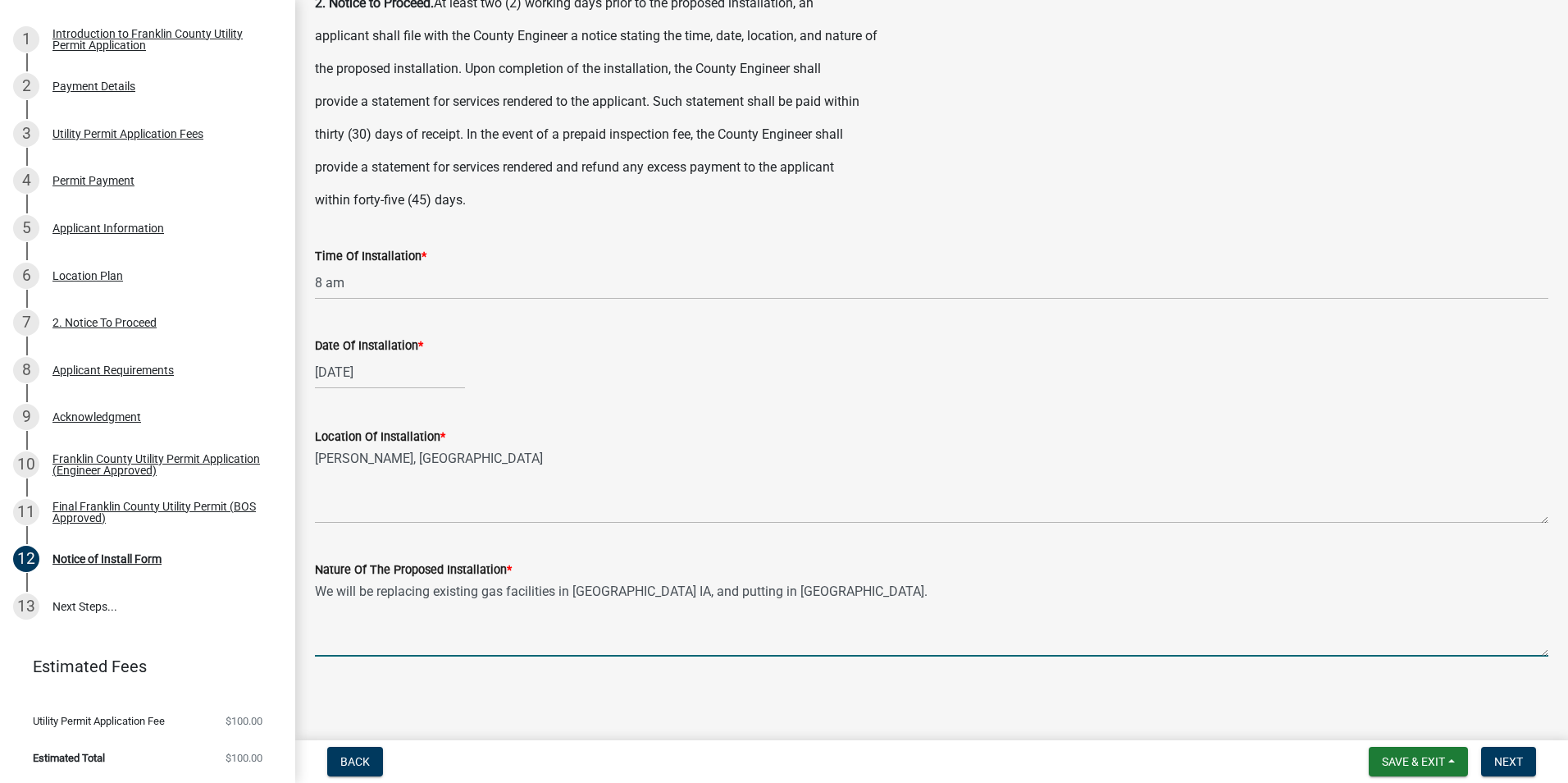
click at [845, 583] on textarea "We will be replacing existing gas facilities in [GEOGRAPHIC_DATA] IA, and putti…" at bounding box center [932, 618] width 1233 height 77
click at [821, 583] on textarea "We will be replacing existing gas facilities in [GEOGRAPHIC_DATA] IA and puttin…" at bounding box center [932, 618] width 1233 height 77
type textarea "We will be replacing existing gas facilities in [GEOGRAPHIC_DATA] IA and puttin…"
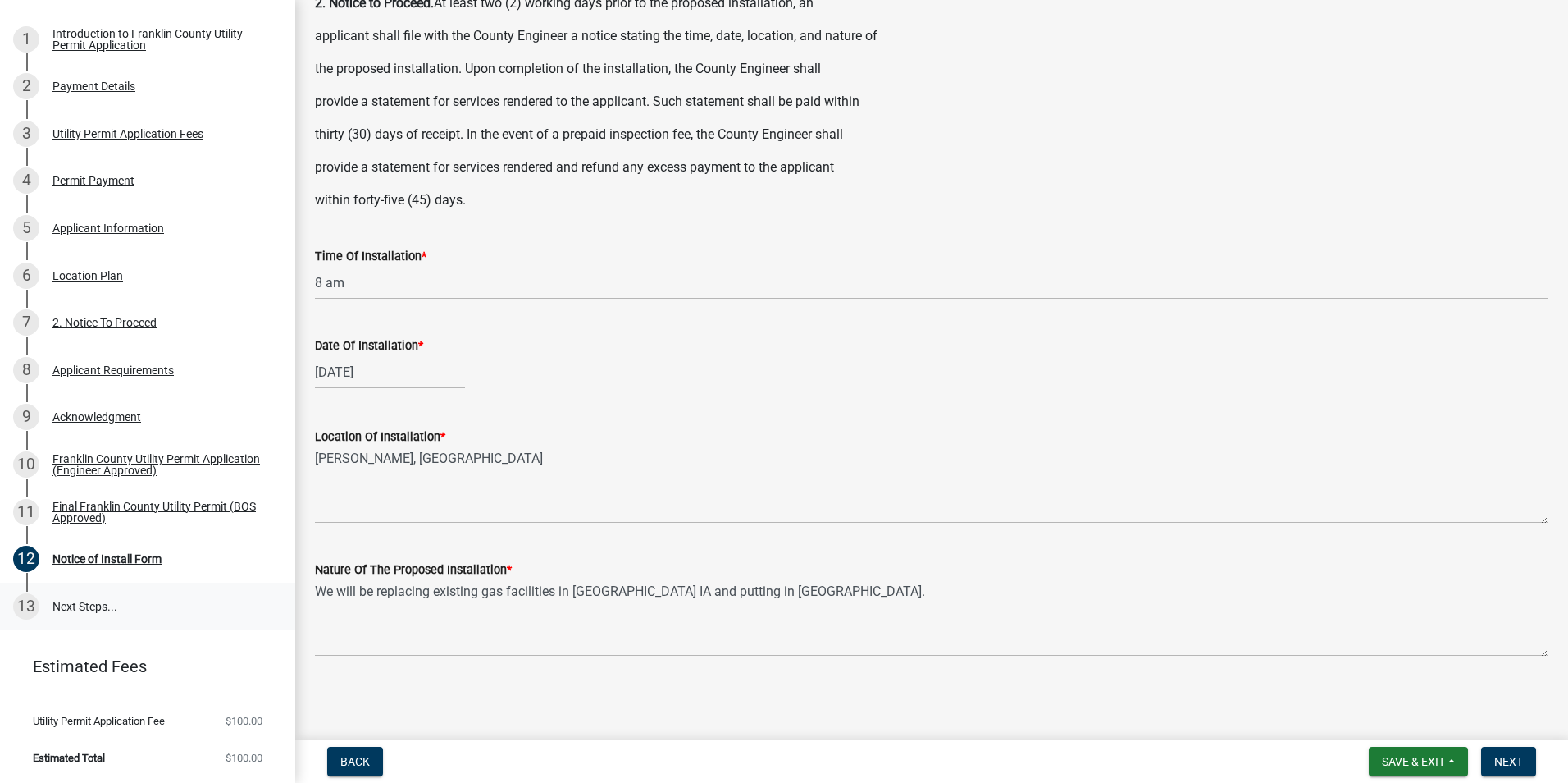
click at [35, 598] on div "13" at bounding box center [26, 606] width 26 height 26
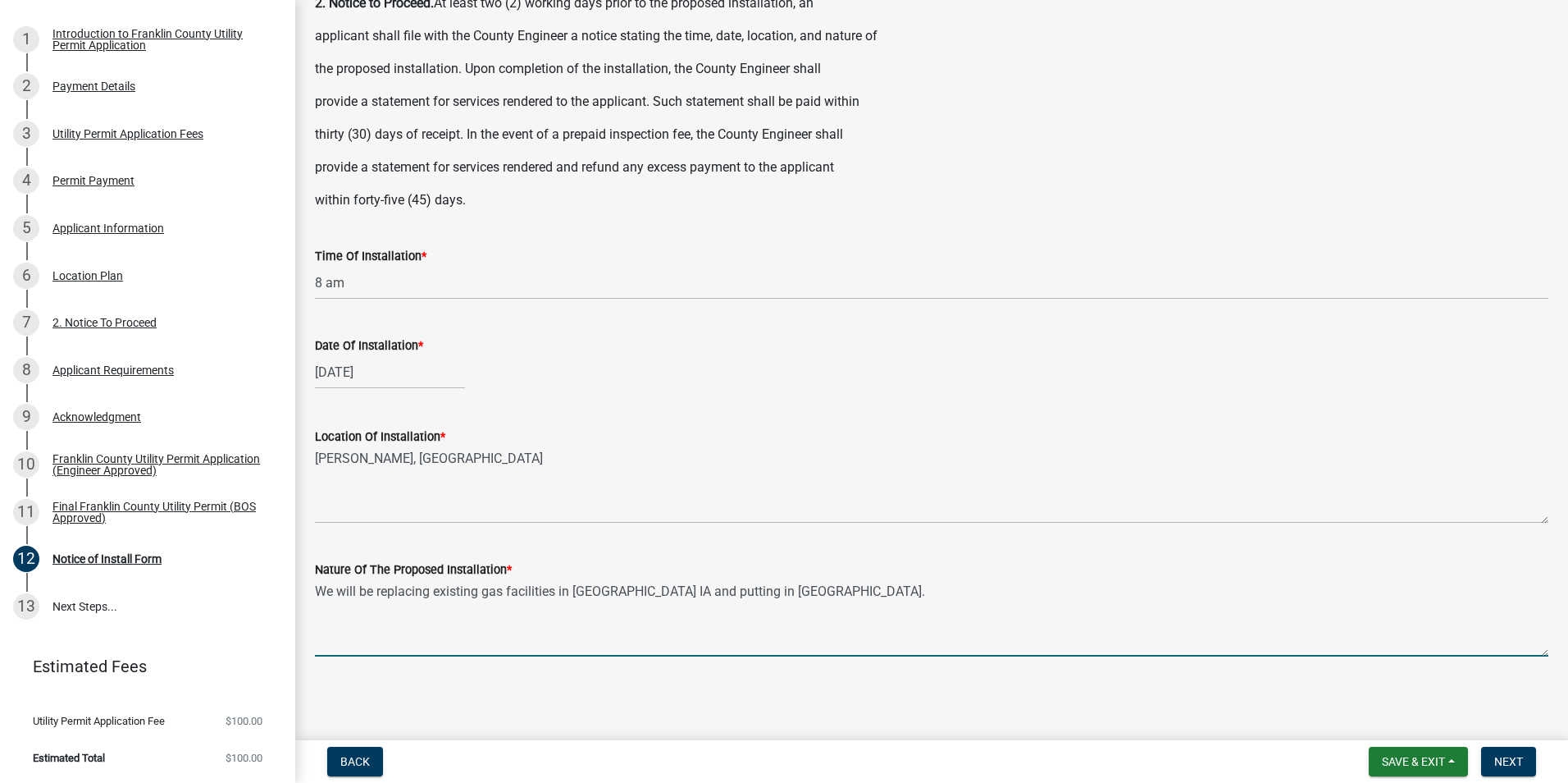
click at [819, 592] on textarea "We will be replacing existing gas facilities in [GEOGRAPHIC_DATA] IA and puttin…" at bounding box center [932, 618] width 1233 height 77
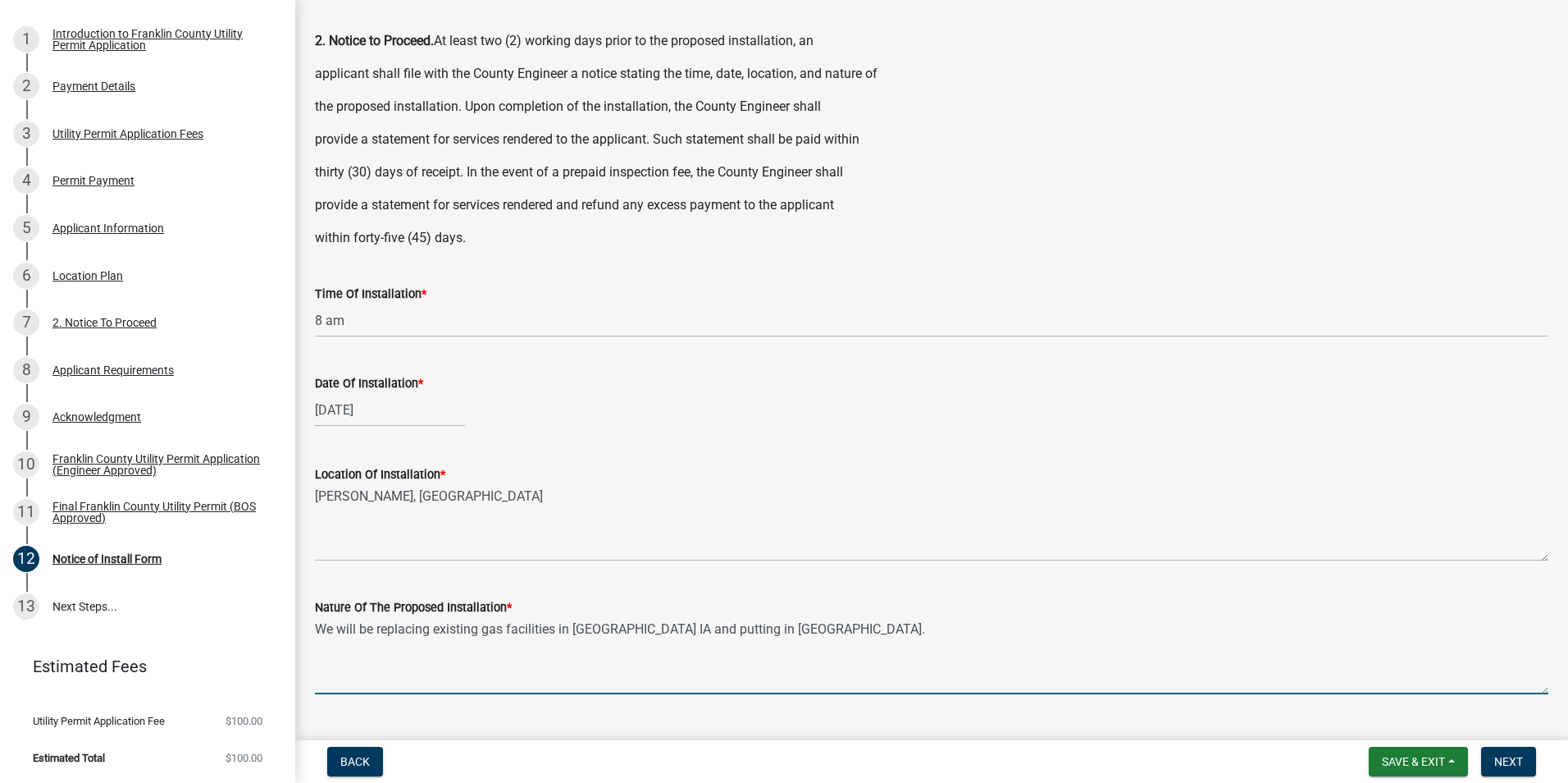
scroll to position [0, 0]
